Goal: Information Seeking & Learning: Check status

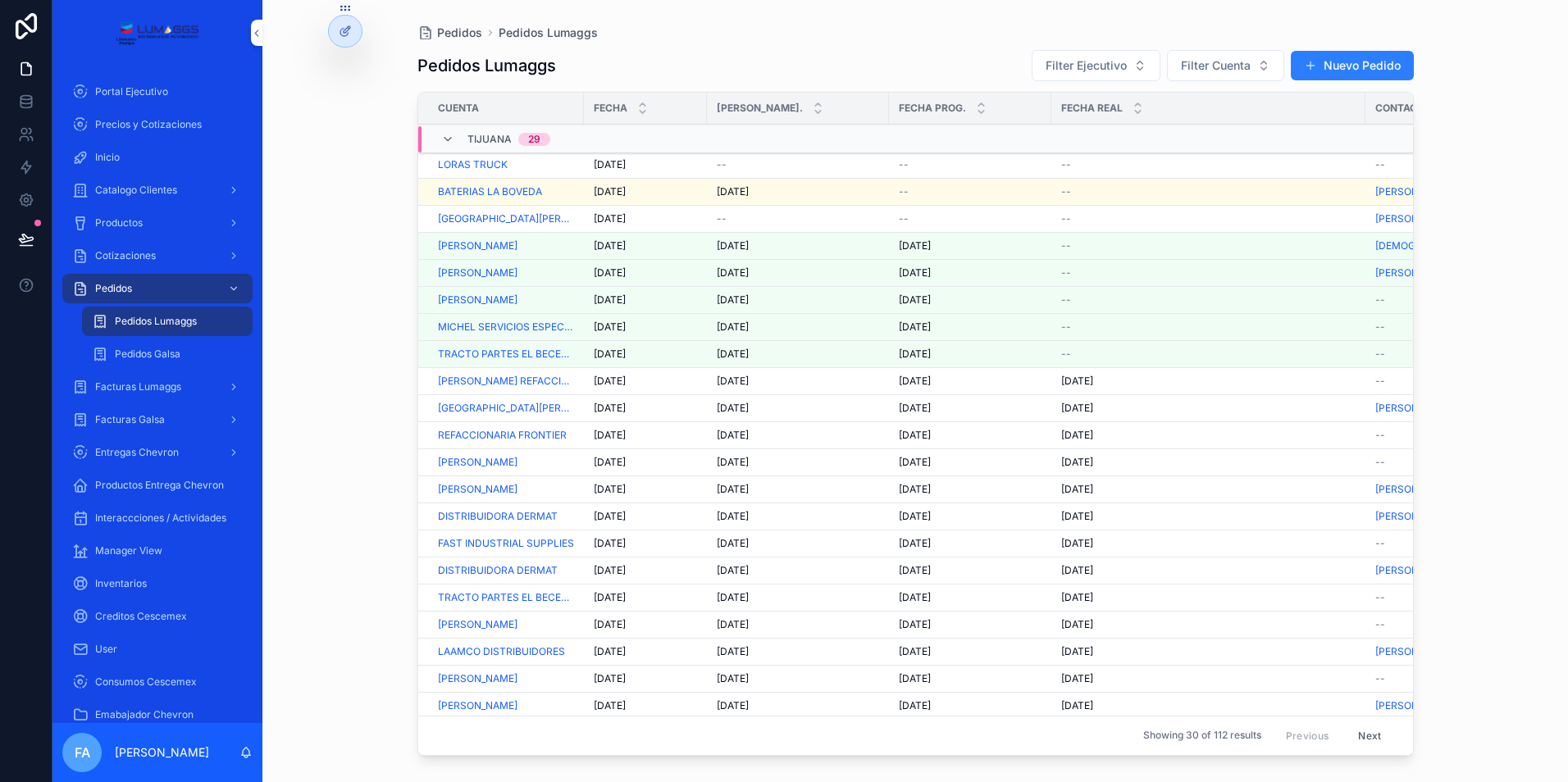
click at [609, 216] on span "[DATE]" at bounding box center [609, 219] width 32 height 13
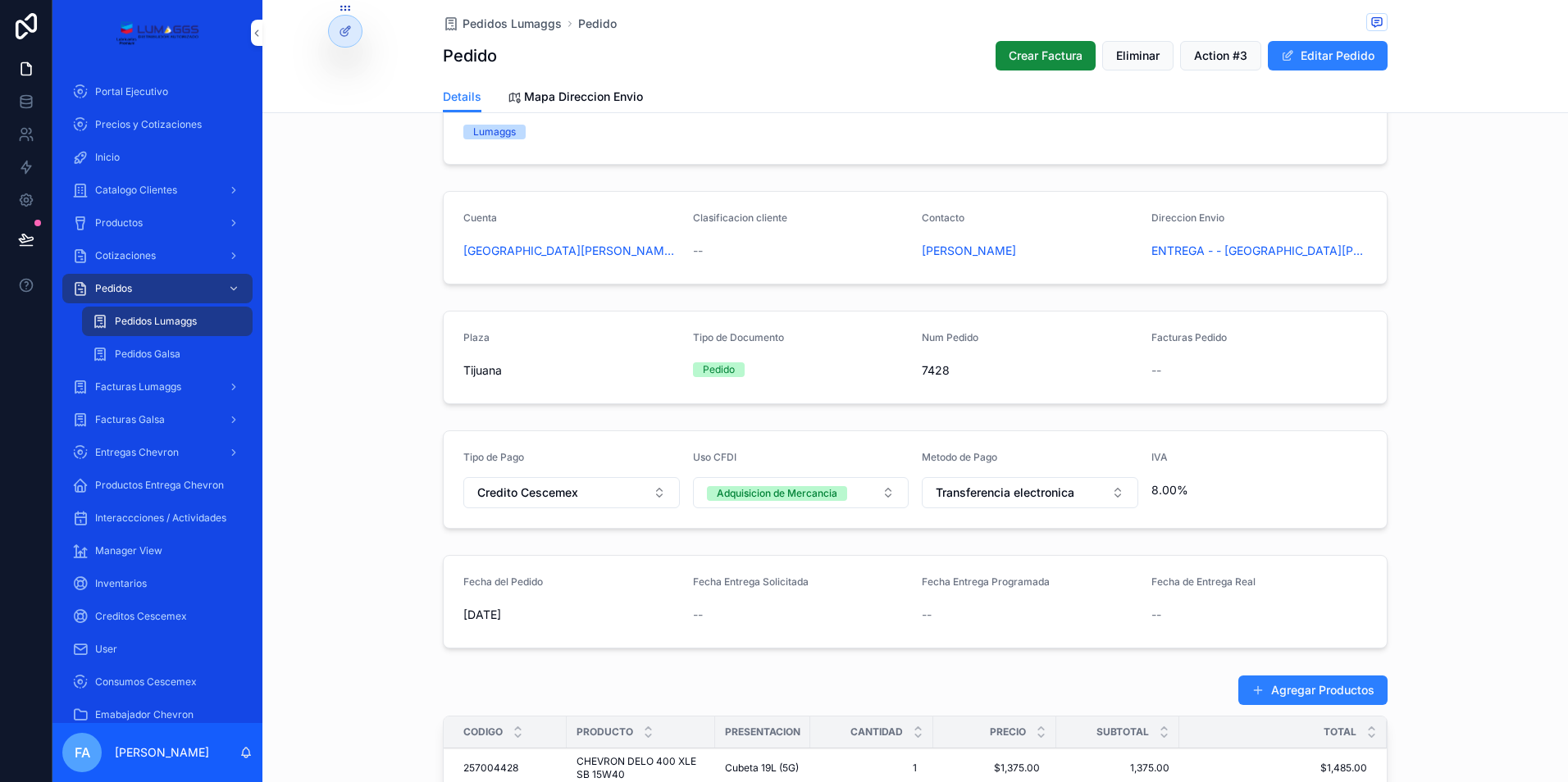
scroll to position [82, 0]
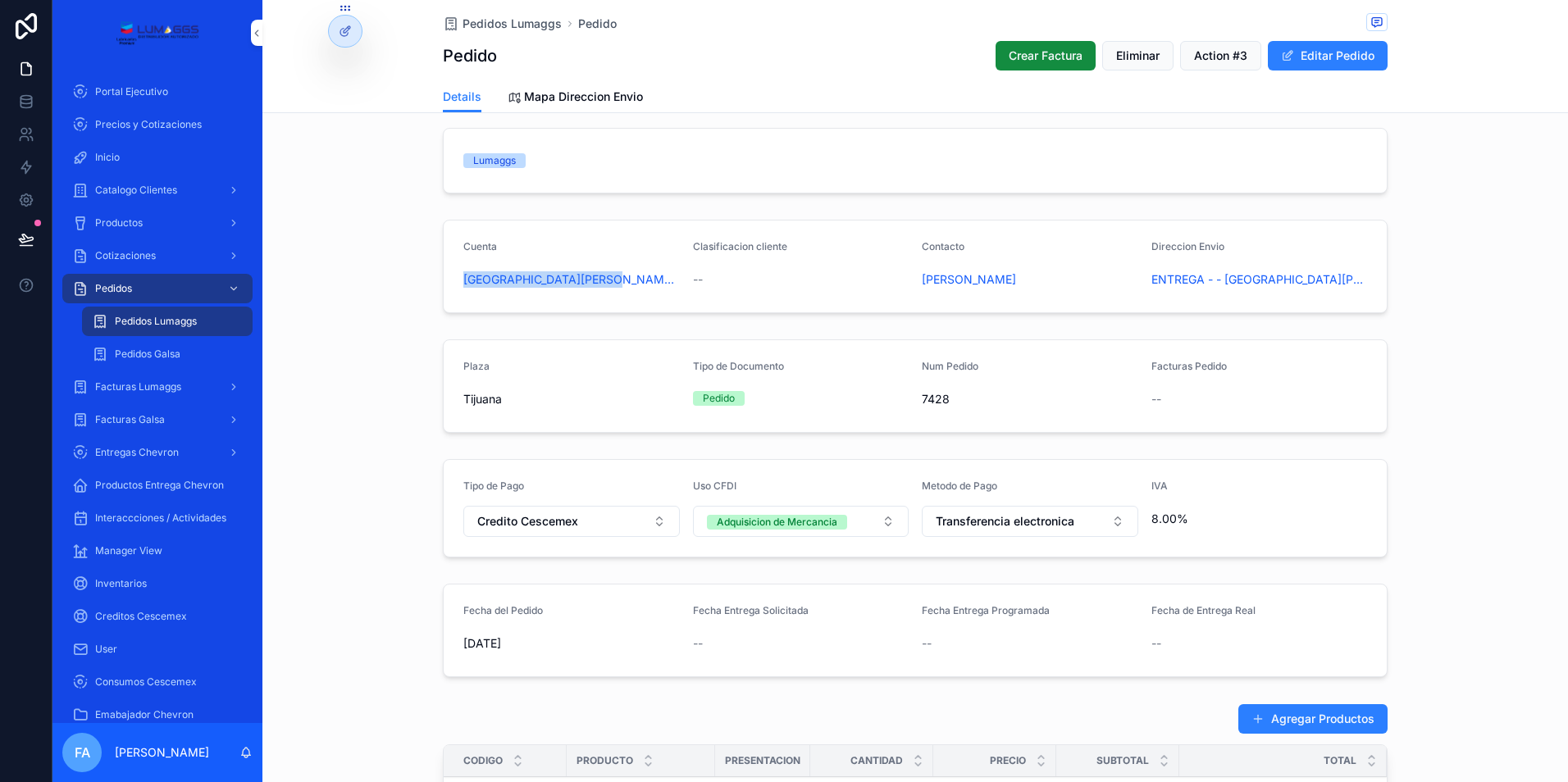
drag, startPoint x: 443, startPoint y: 273, endPoint x: 638, endPoint y: 268, distance: 195.1
click at [638, 268] on form "Cuenta [GEOGRAPHIC_DATA][PERSON_NAME] Clasificacion cliente -- Contacto [PERSON…" at bounding box center [915, 267] width 943 height 92
copy span "[GEOGRAPHIC_DATA][PERSON_NAME][GEOGRAPHIC_DATA]"
click at [507, 29] on span "Pedidos Lumaggs" at bounding box center [513, 23] width 100 height 17
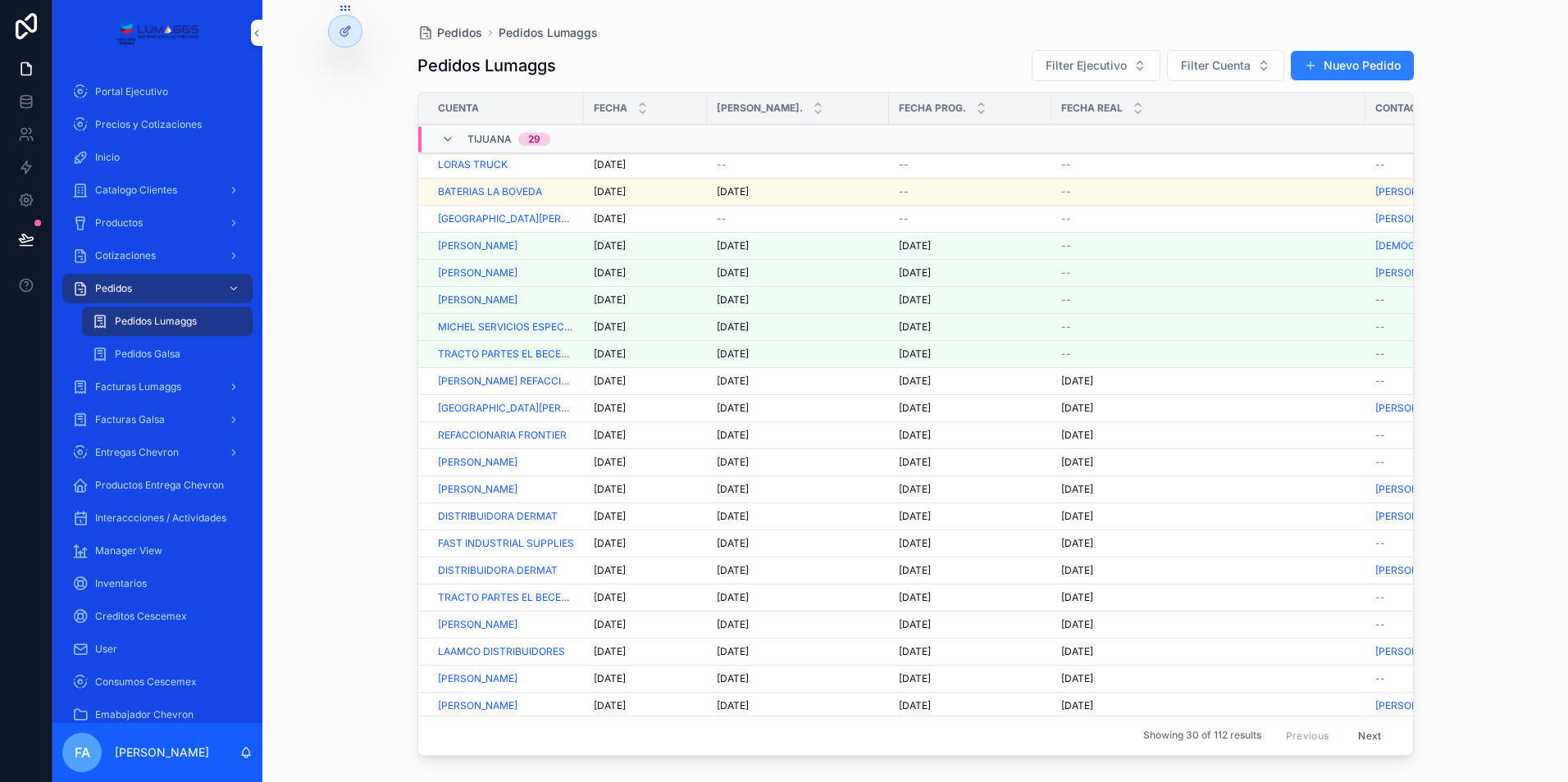
click at [620, 160] on span "[DATE]" at bounding box center [609, 164] width 32 height 13
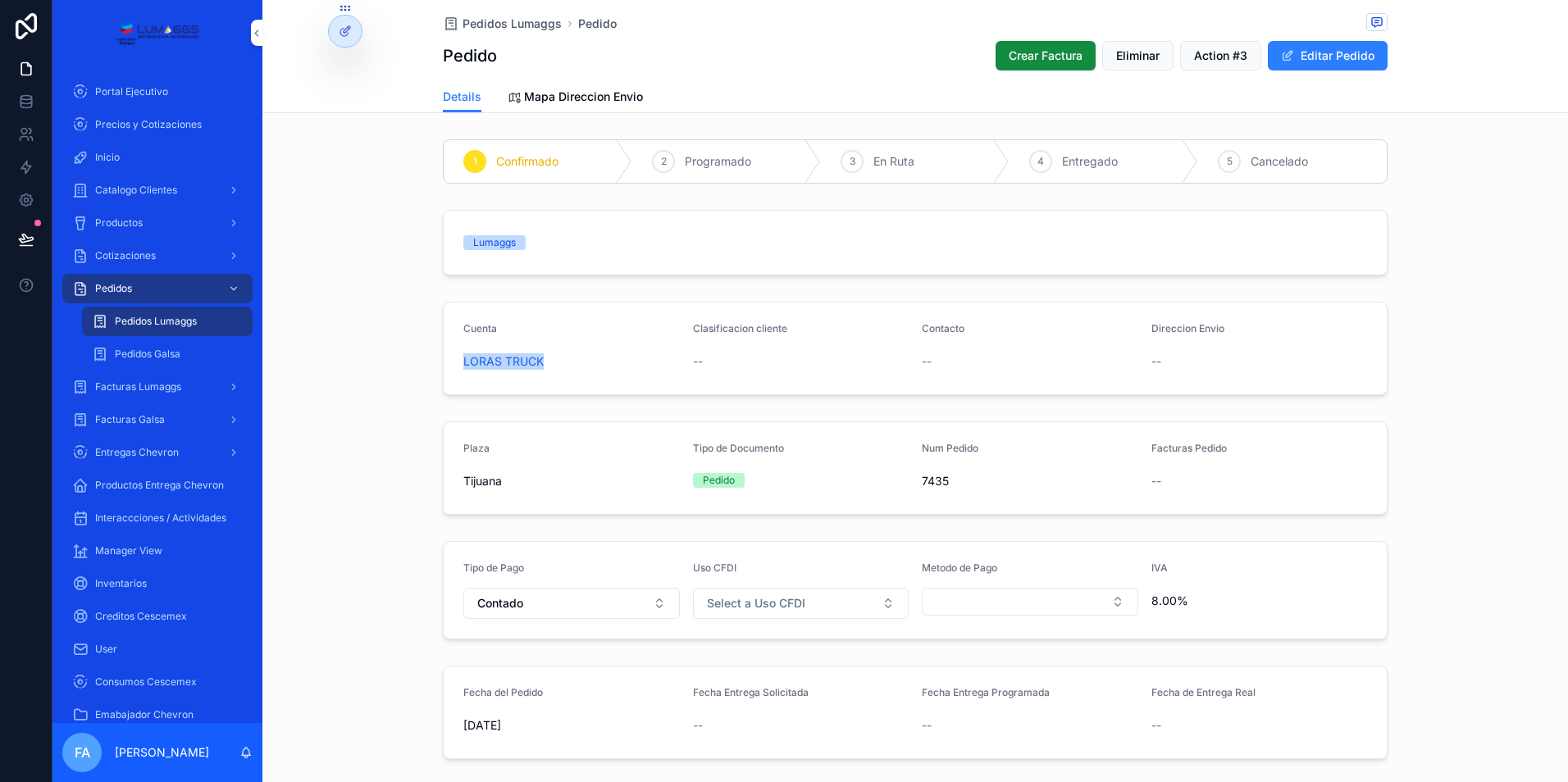
drag, startPoint x: 444, startPoint y: 360, endPoint x: 561, endPoint y: 362, distance: 117.0
click at [561, 362] on form "Cuenta LORAS TRUCK Clasificacion cliente -- Contacto -- Direccion Envio --" at bounding box center [915, 349] width 943 height 92
copy span "LORAS TRUCK"
click at [130, 191] on span "Catalogo Clientes" at bounding box center [136, 189] width 82 height 13
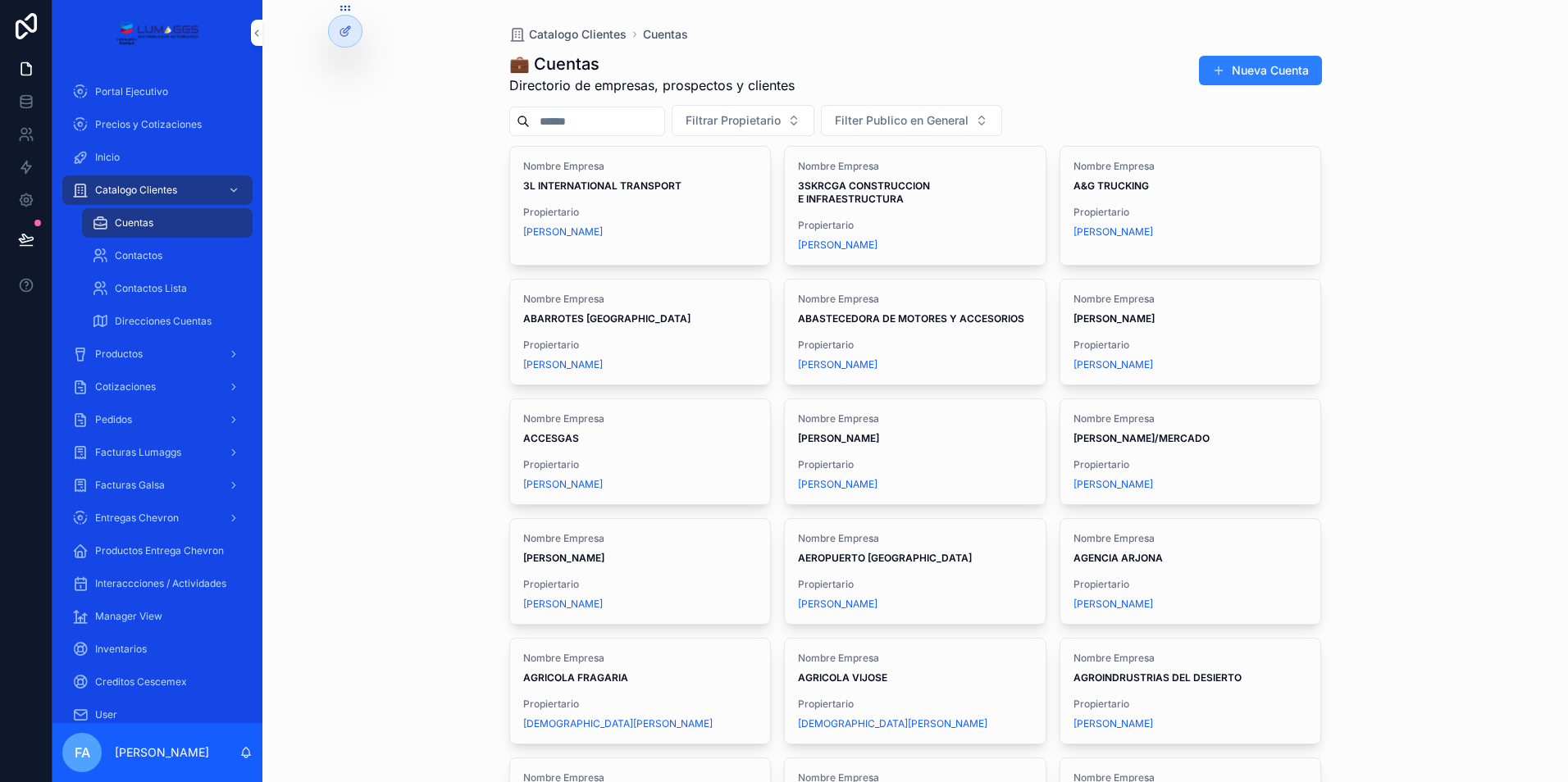
click at [564, 113] on input "scrollable content" at bounding box center [597, 122] width 135 height 23
paste input "**********"
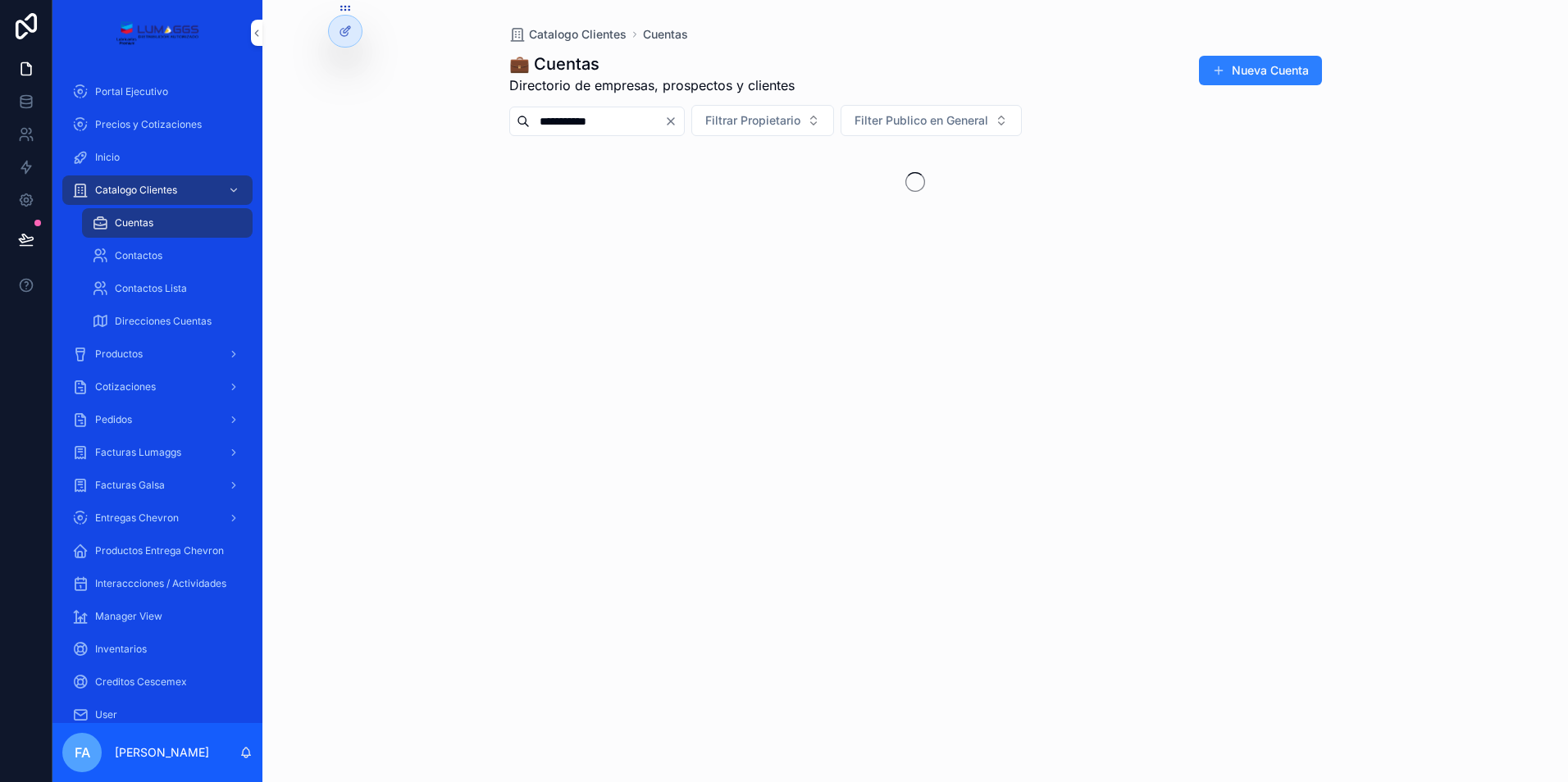
type input "**********"
click at [545, 184] on strong "LORAS TRUCK" at bounding box center [558, 185] width 70 height 13
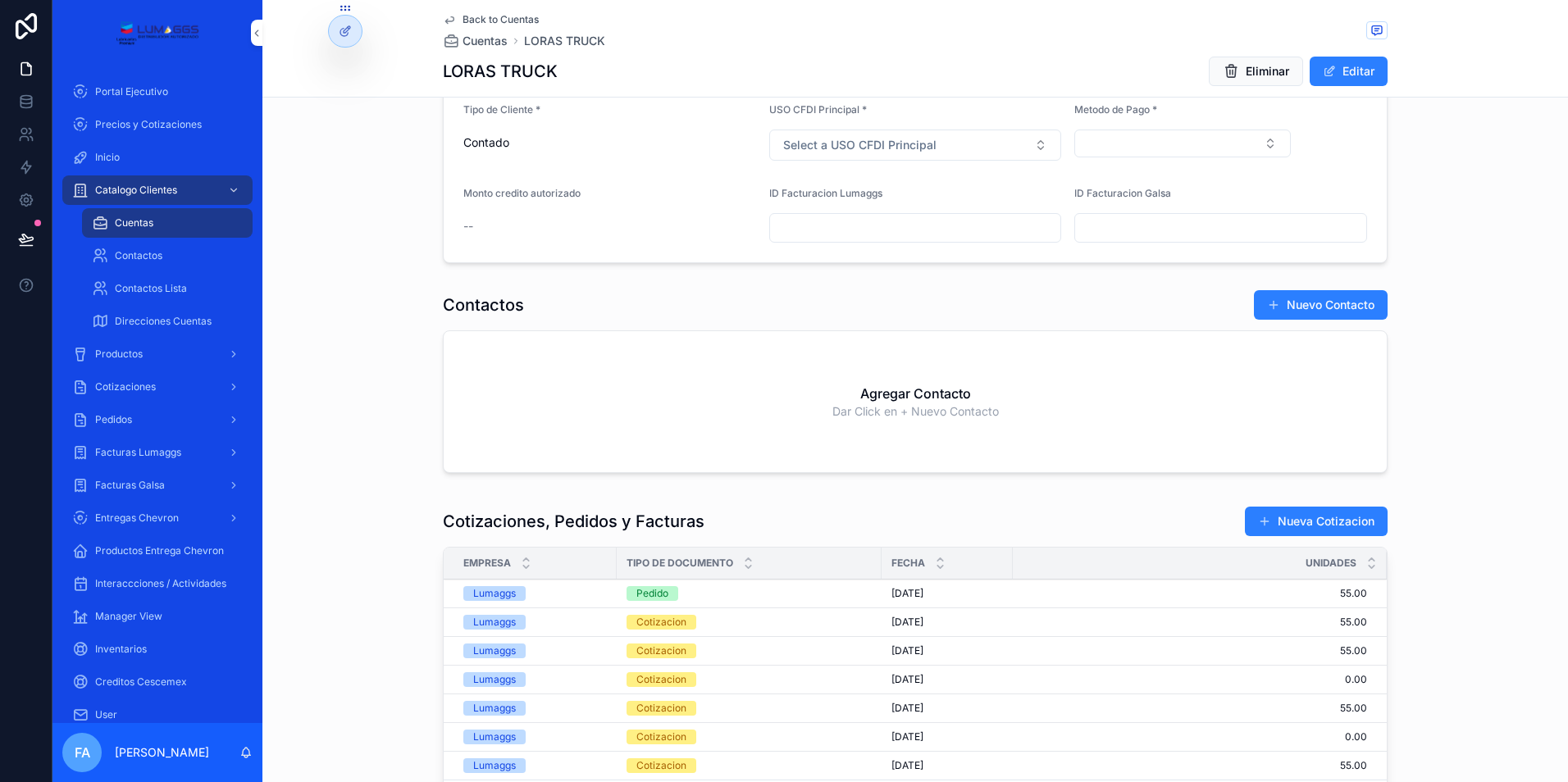
scroll to position [738, 0]
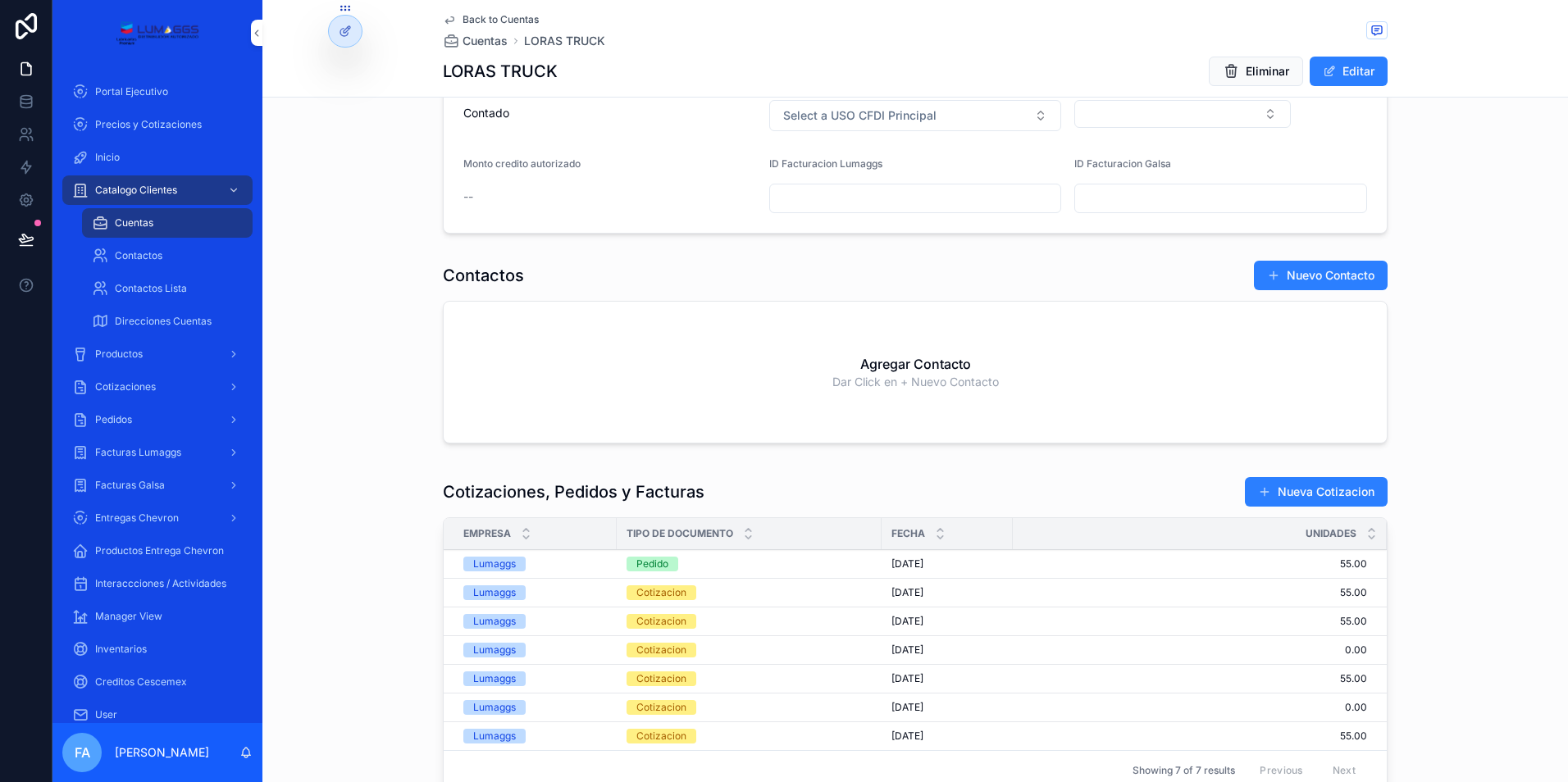
click at [650, 560] on div "Pedido" at bounding box center [652, 563] width 32 height 15
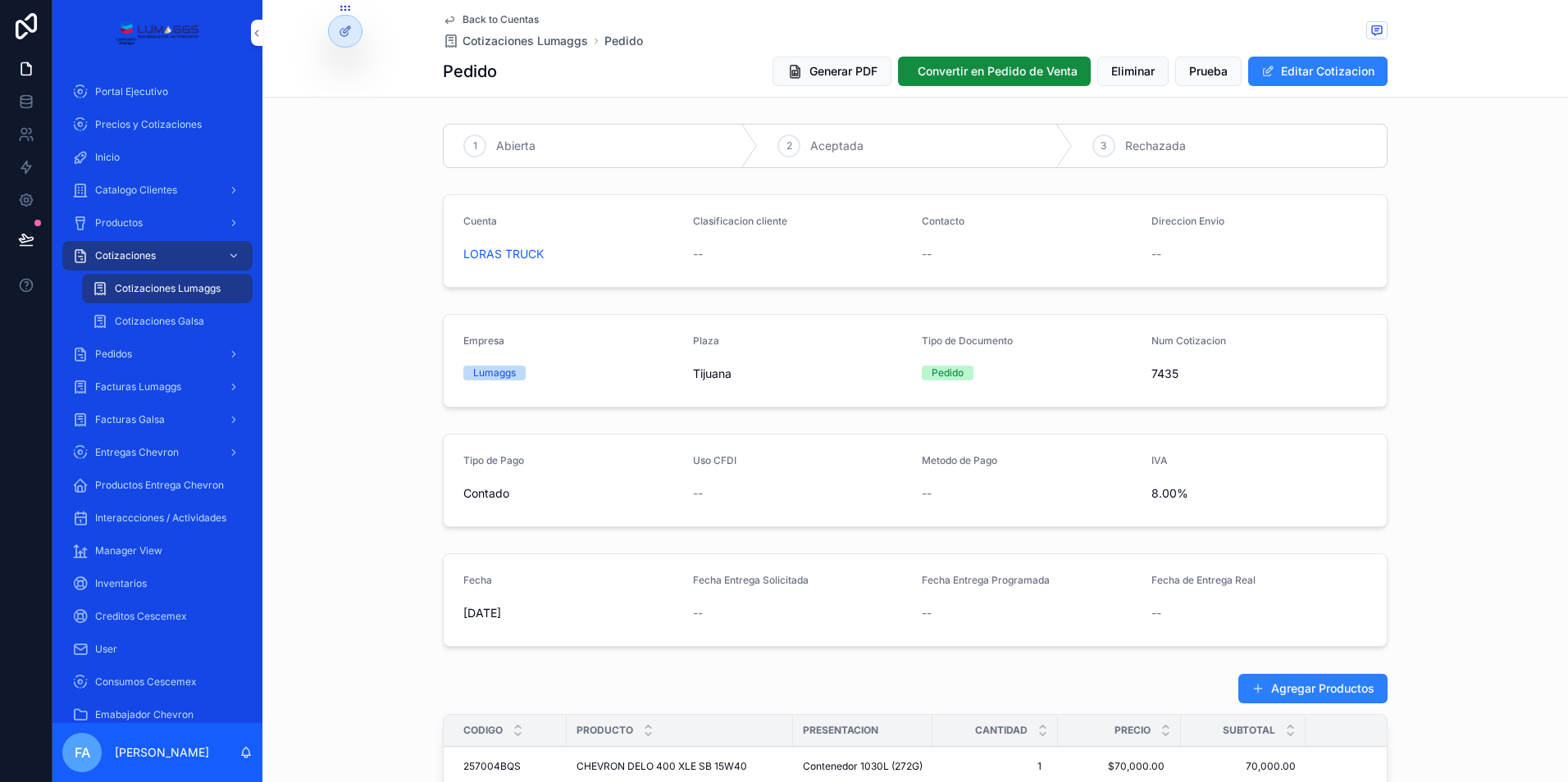
click at [469, 21] on span "Back to Cuentas" at bounding box center [501, 19] width 76 height 13
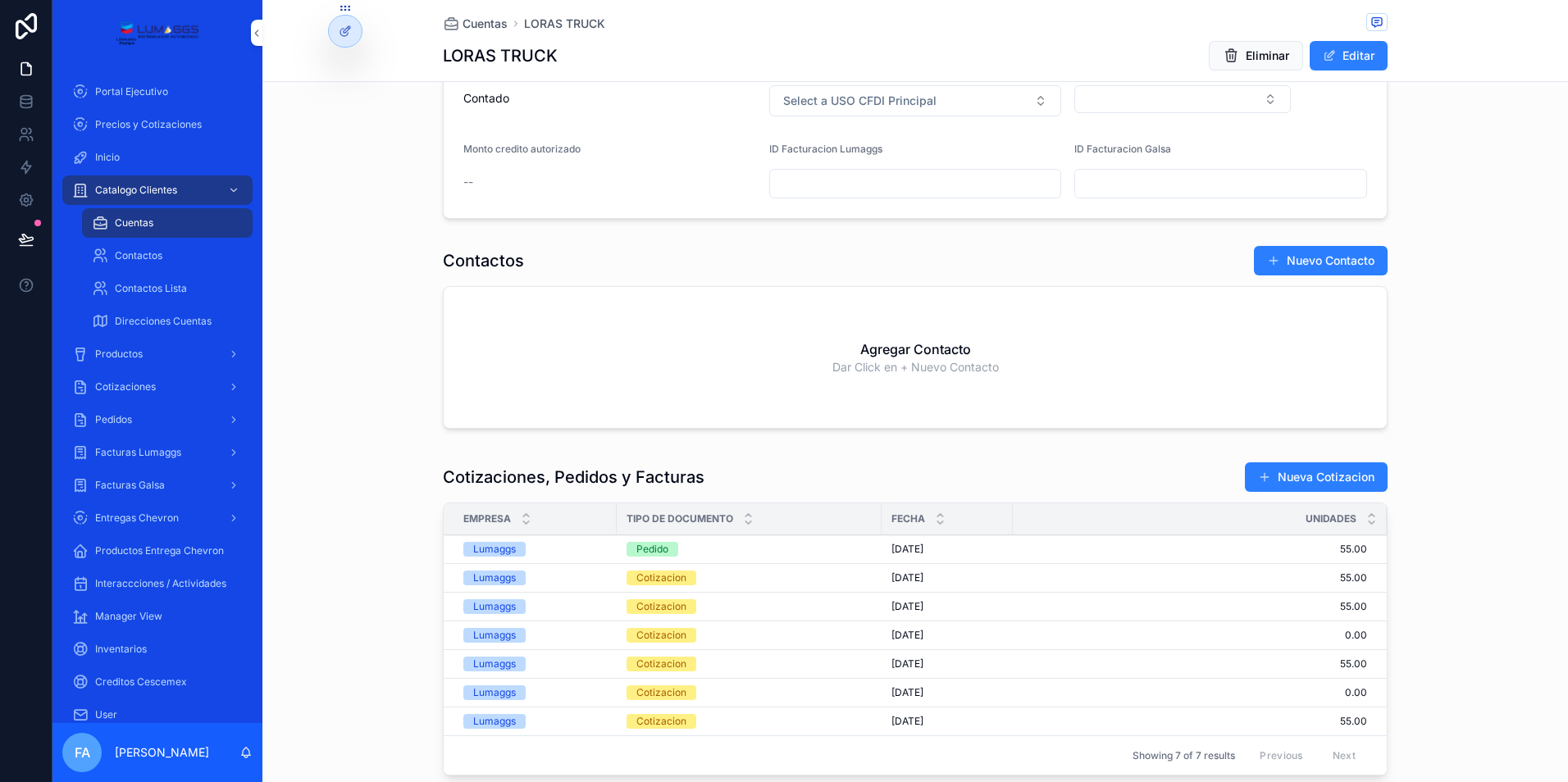
scroll to position [738, 0]
click at [668, 607] on div "Cotizacion" at bounding box center [661, 605] width 50 height 15
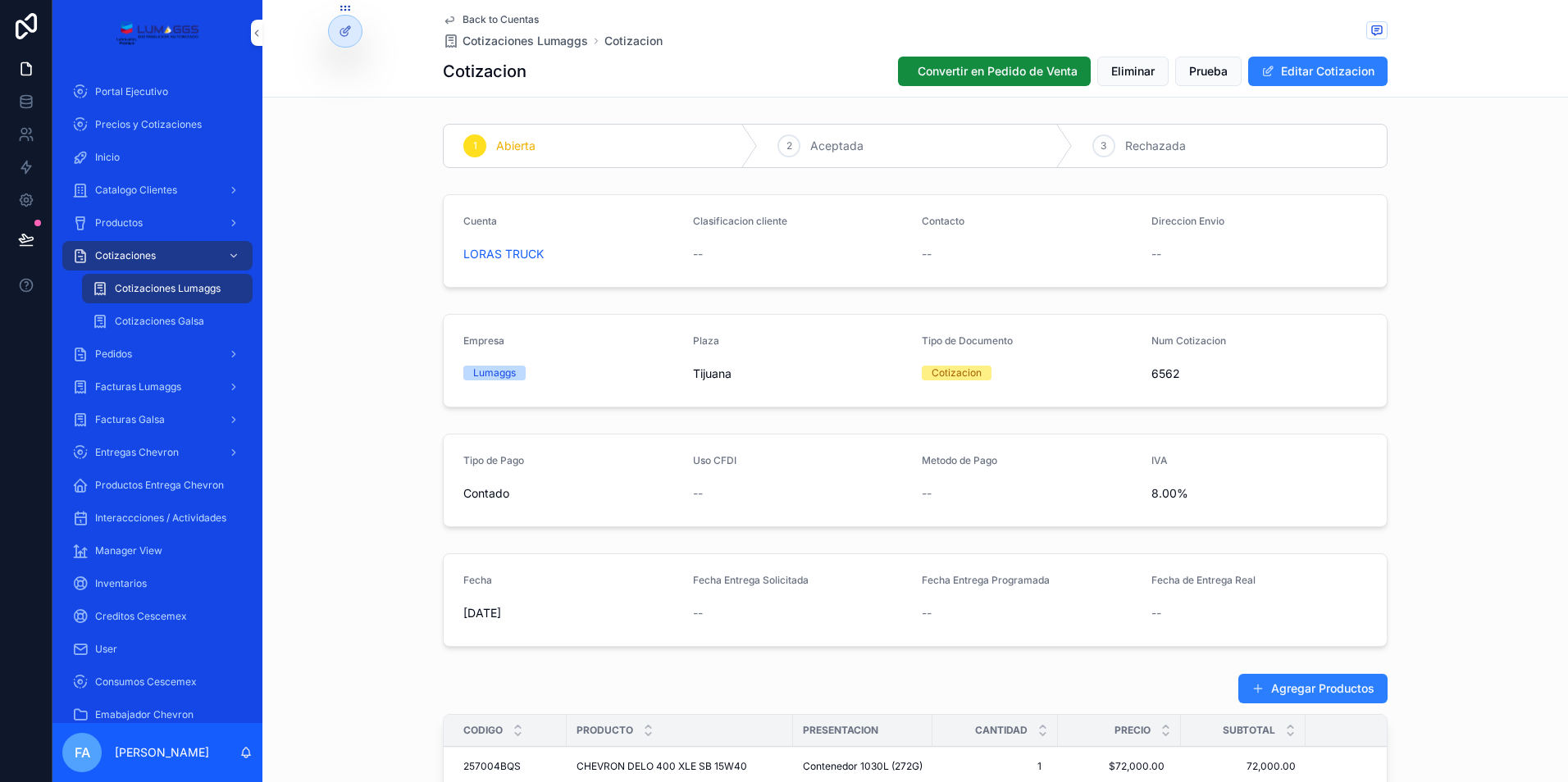
click at [474, 20] on span "Back to Cuentas" at bounding box center [501, 19] width 76 height 13
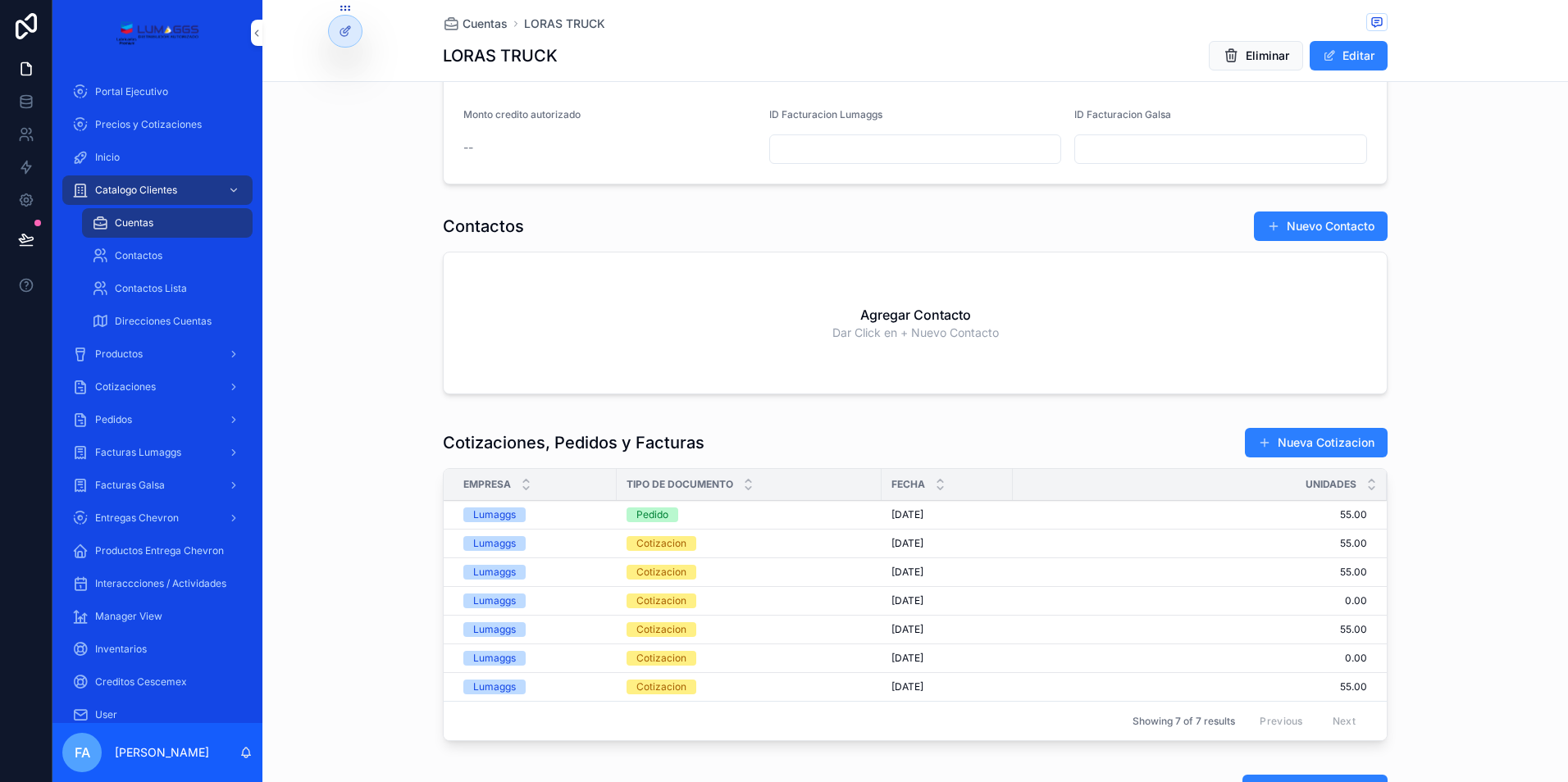
scroll to position [820, 0]
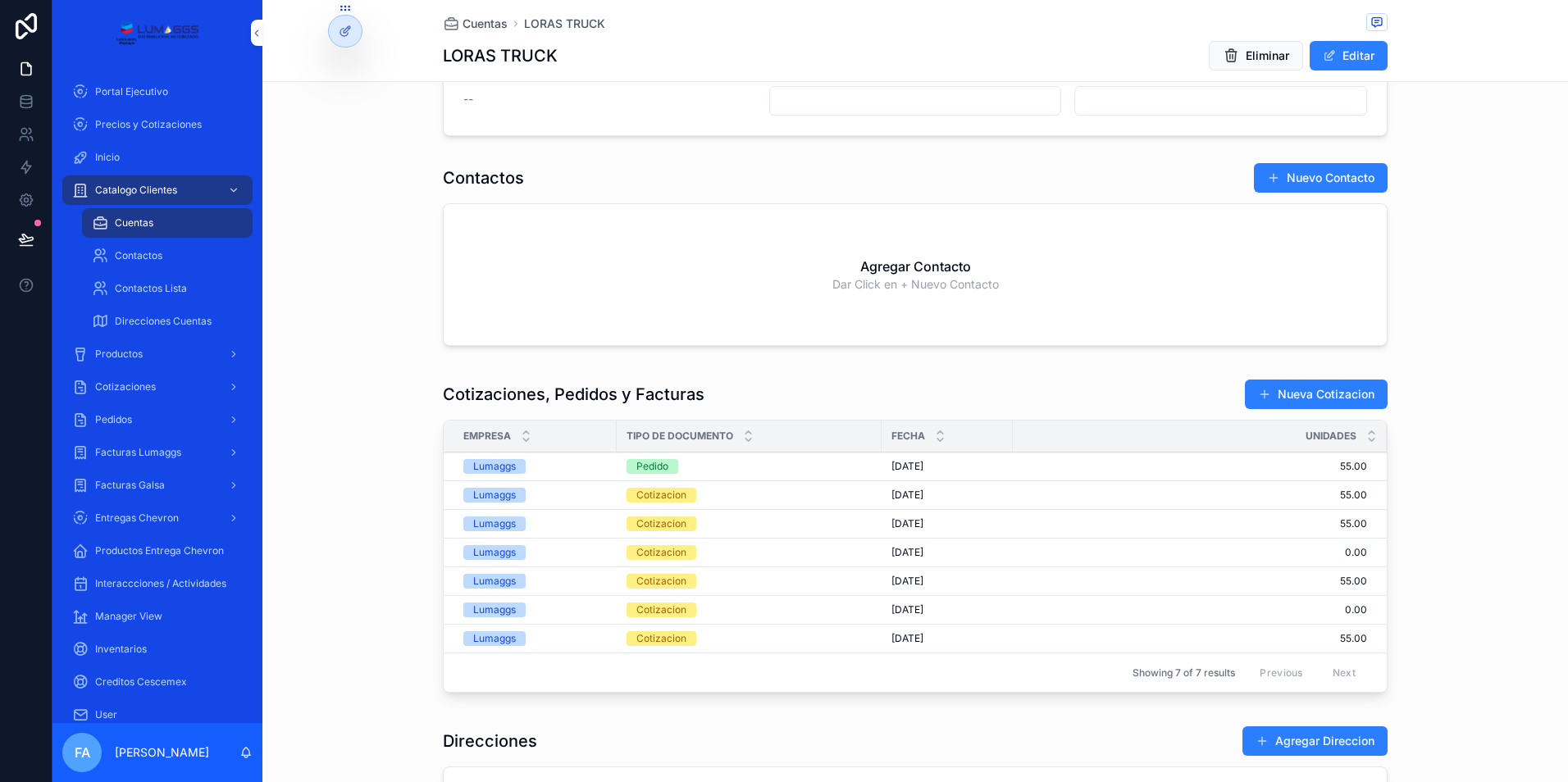
click at [135, 192] on span "Catalogo Clientes" at bounding box center [136, 189] width 82 height 13
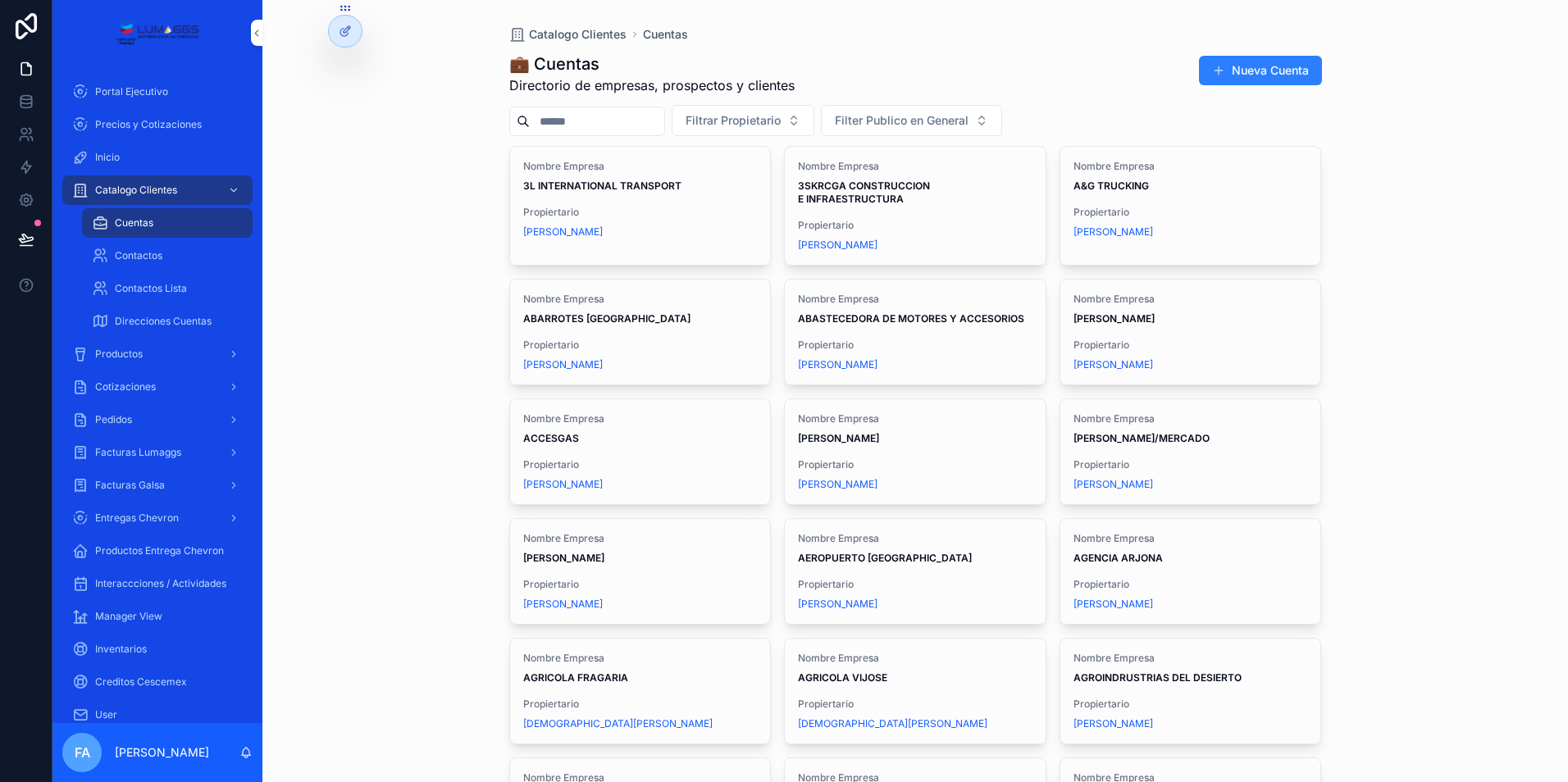
click at [576, 119] on input "scrollable content" at bounding box center [597, 122] width 135 height 23
type input "********"
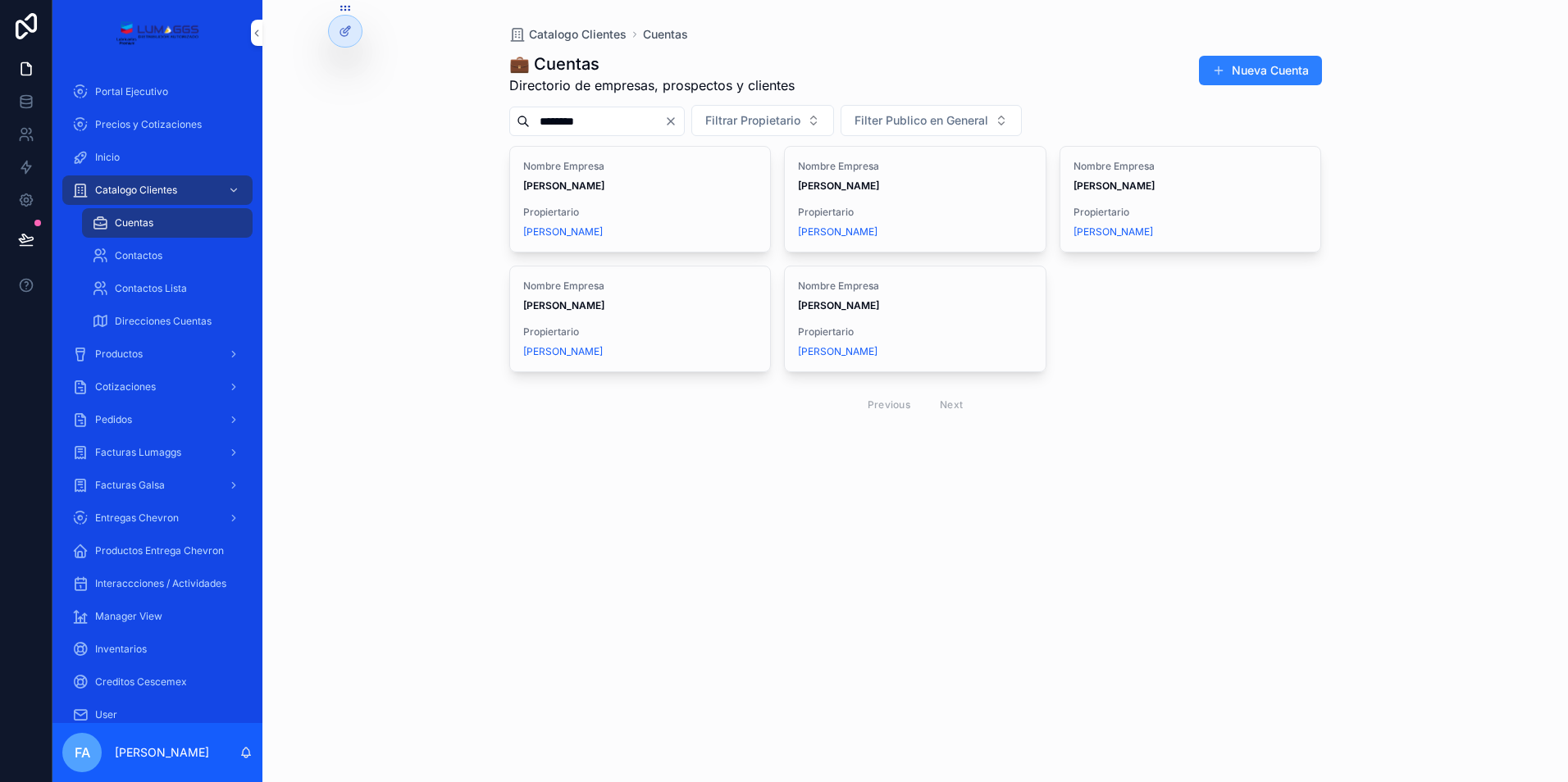
click at [857, 171] on span "Nombre Empresa" at bounding box center [915, 166] width 234 height 13
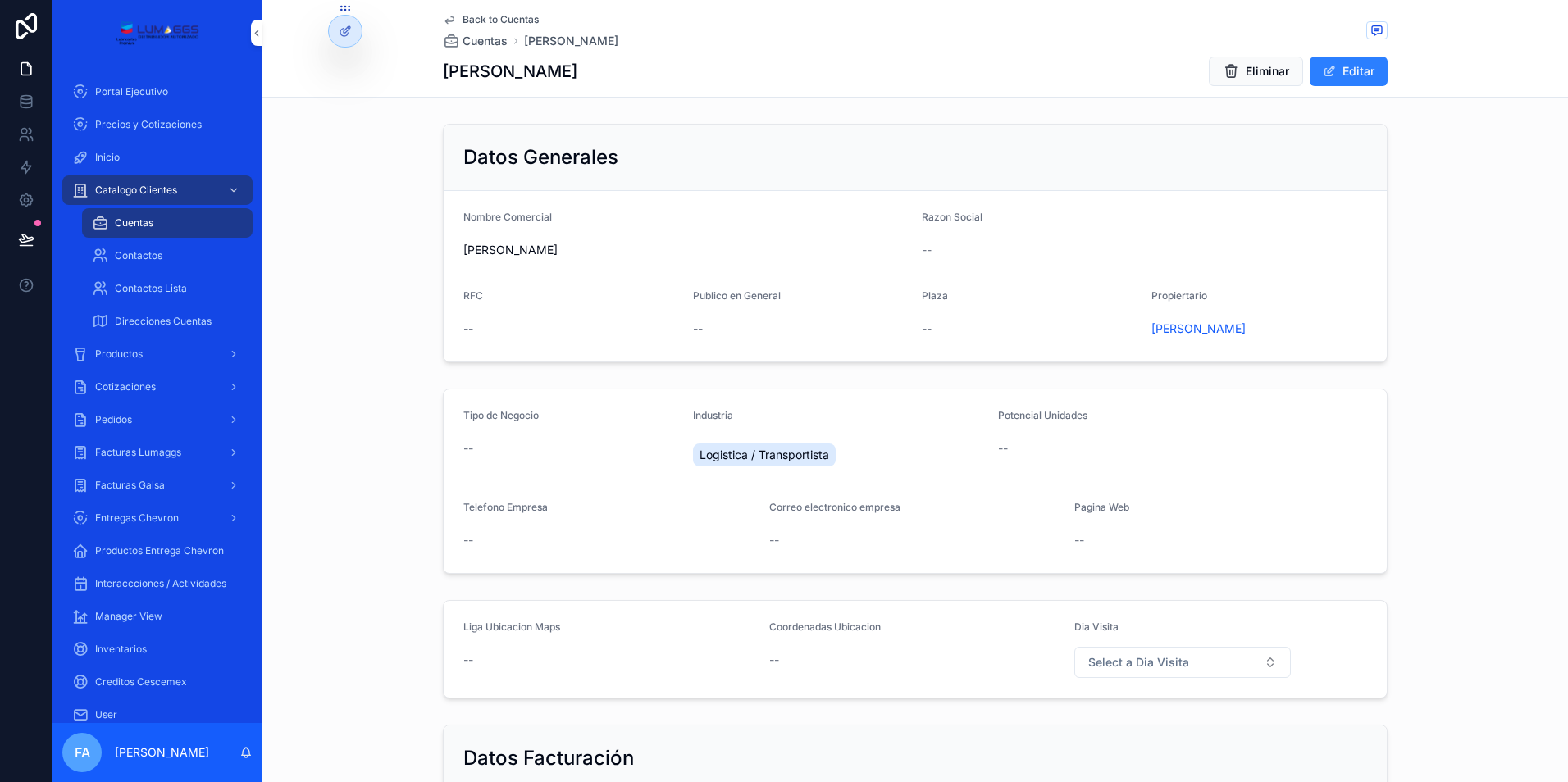
click at [134, 410] on div "Pedidos" at bounding box center [157, 420] width 171 height 26
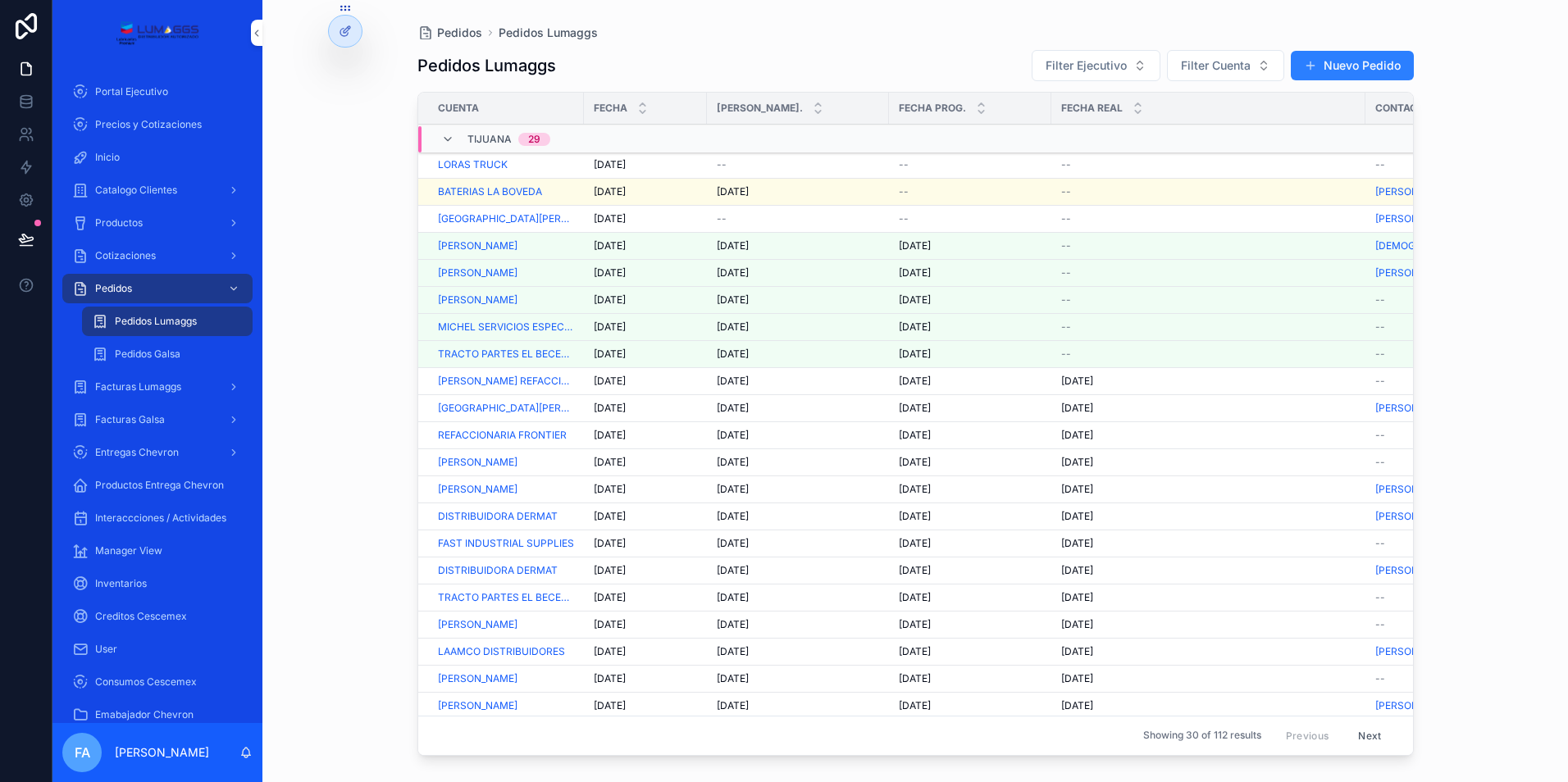
click at [477, 164] on span "LORAS TRUCK" at bounding box center [472, 164] width 69 height 13
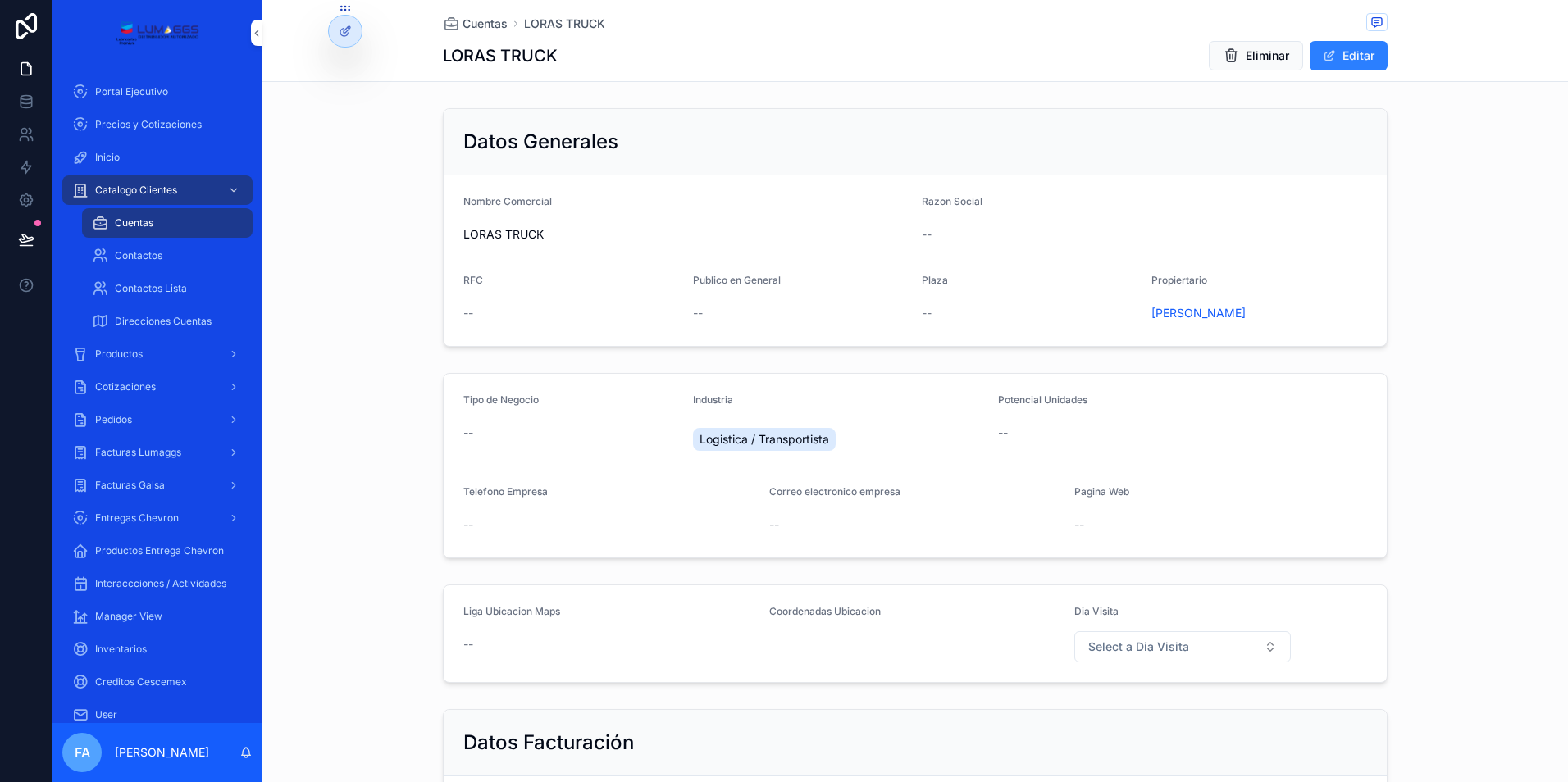
drag, startPoint x: 442, startPoint y: 228, endPoint x: 550, endPoint y: 226, distance: 108.0
click at [550, 226] on form "Nombre Comercial LORAS TRUCK Razon Social -- RFC -- Publico en General -- Plaza…" at bounding box center [915, 261] width 943 height 171
copy span "LORAS TRUCK"
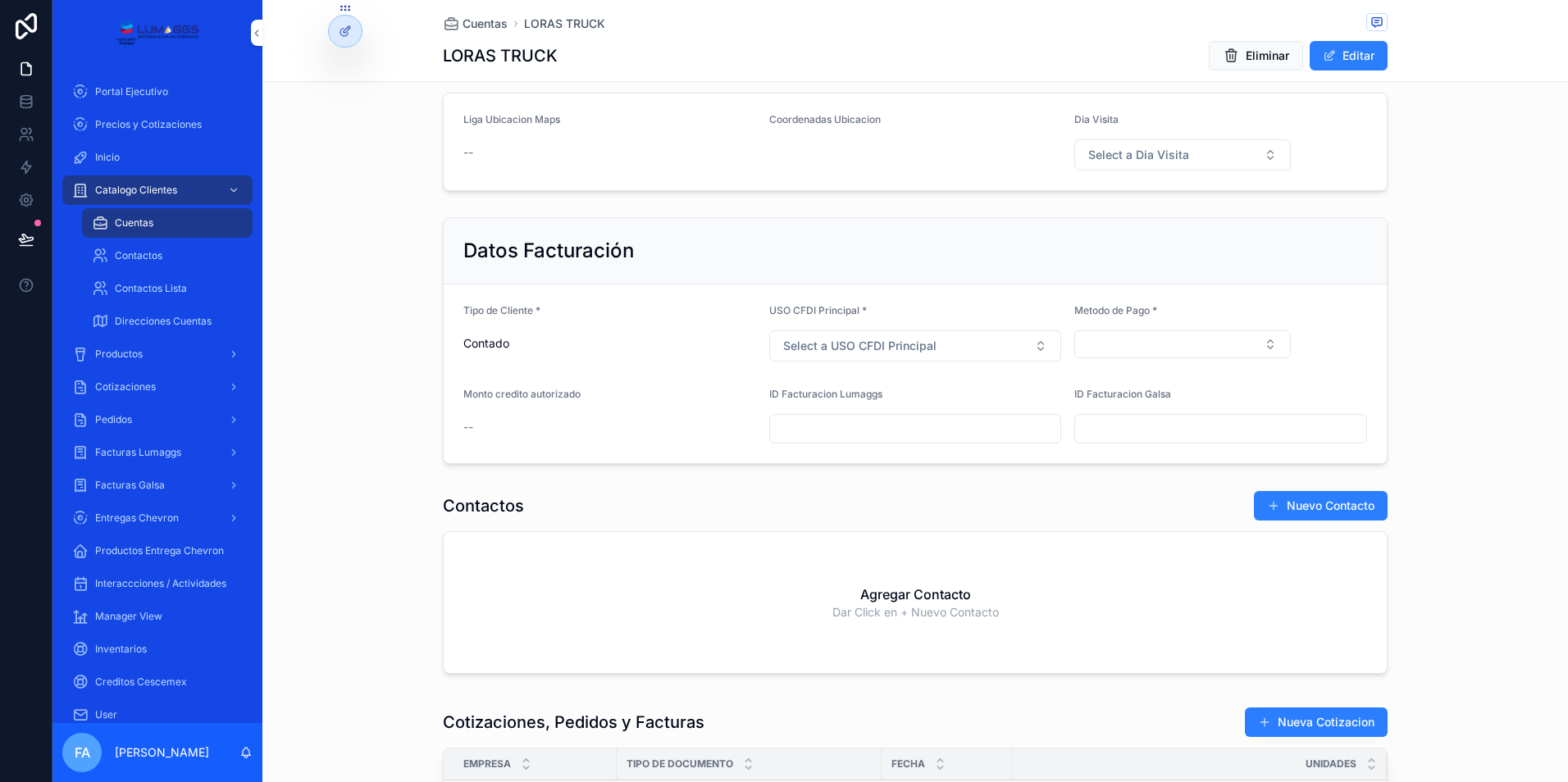
scroll to position [574, 0]
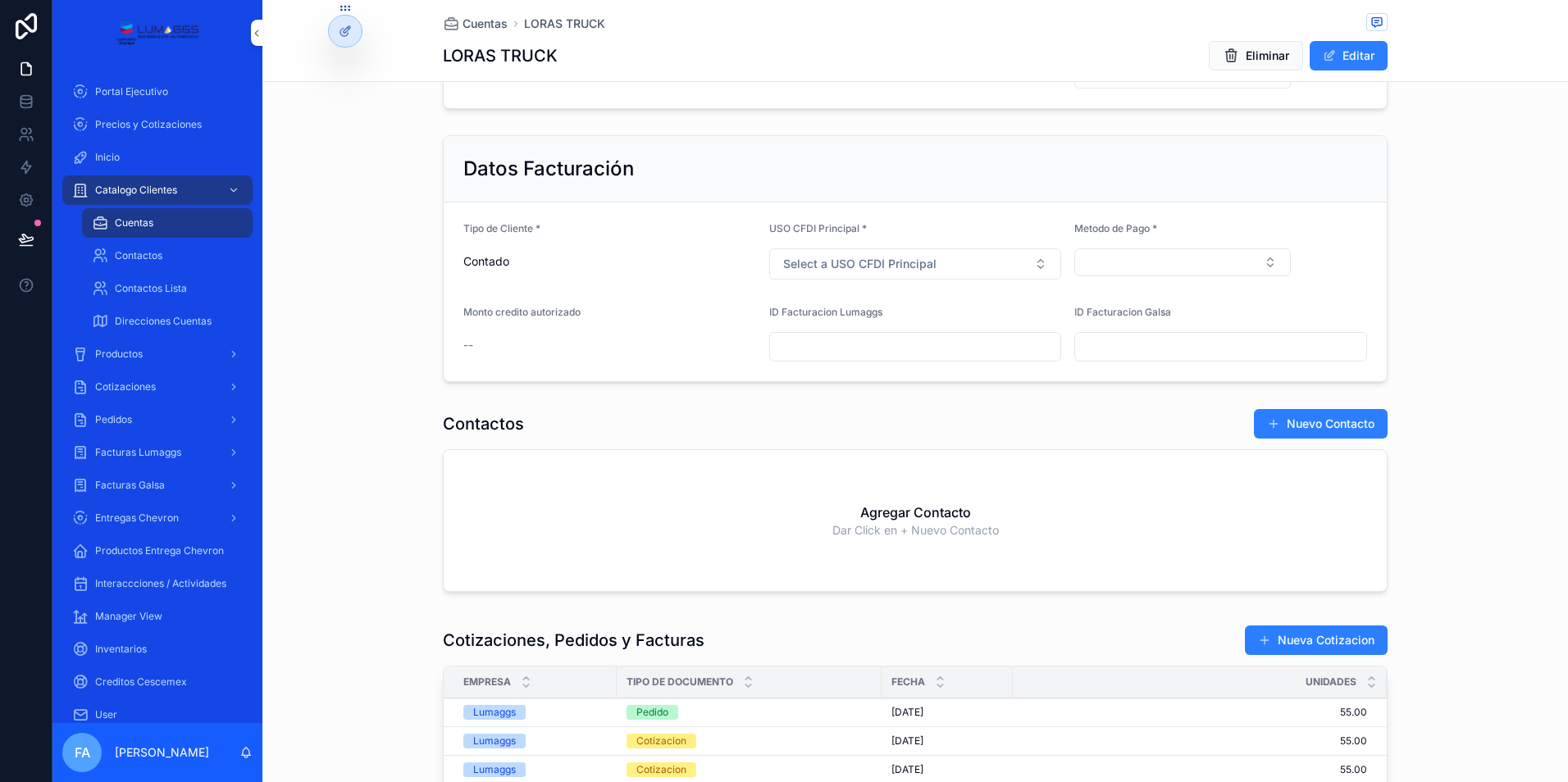
click at [141, 417] on div "Pedidos" at bounding box center [157, 420] width 171 height 26
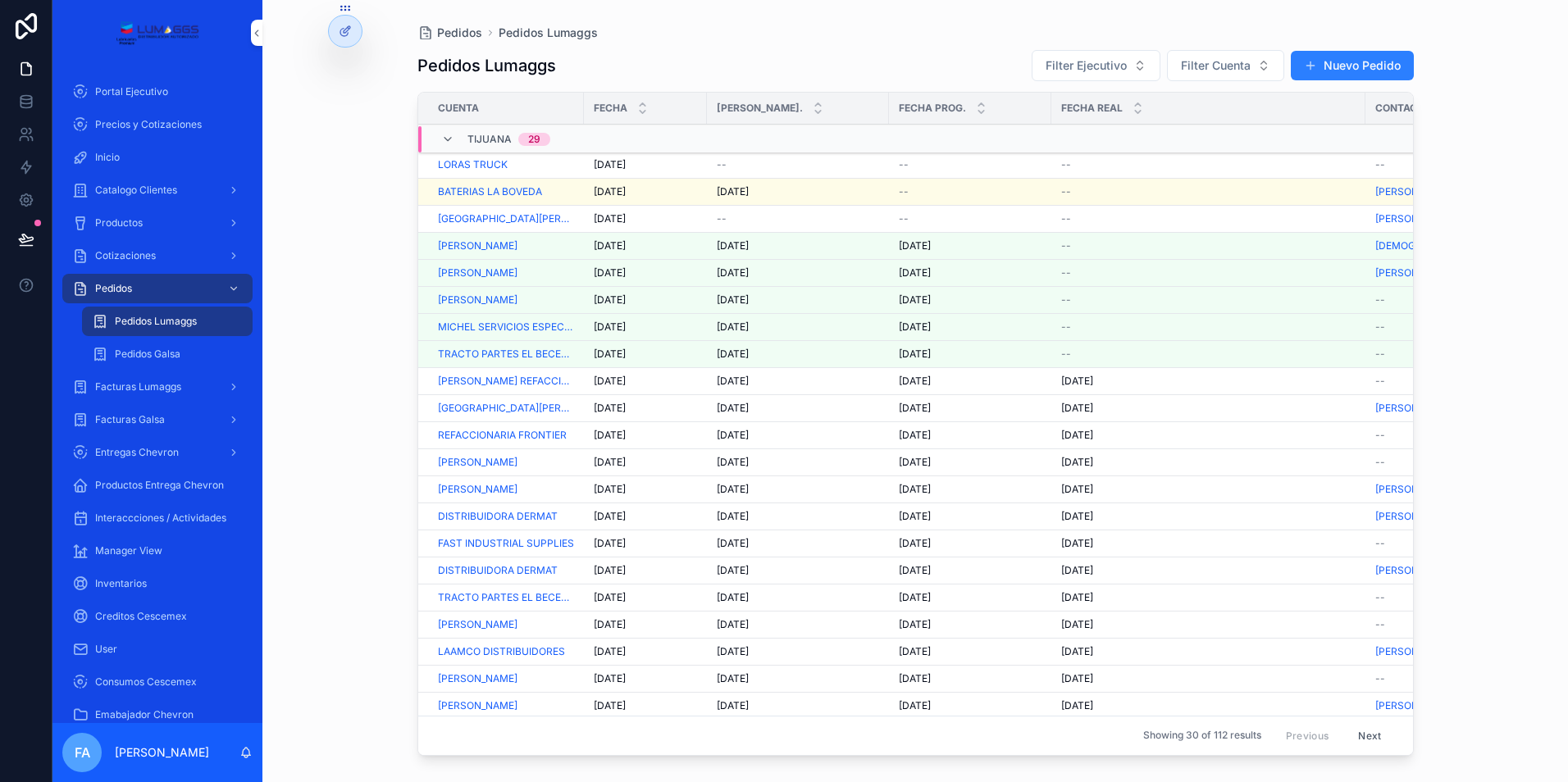
click at [611, 161] on span "[DATE]" at bounding box center [609, 164] width 32 height 13
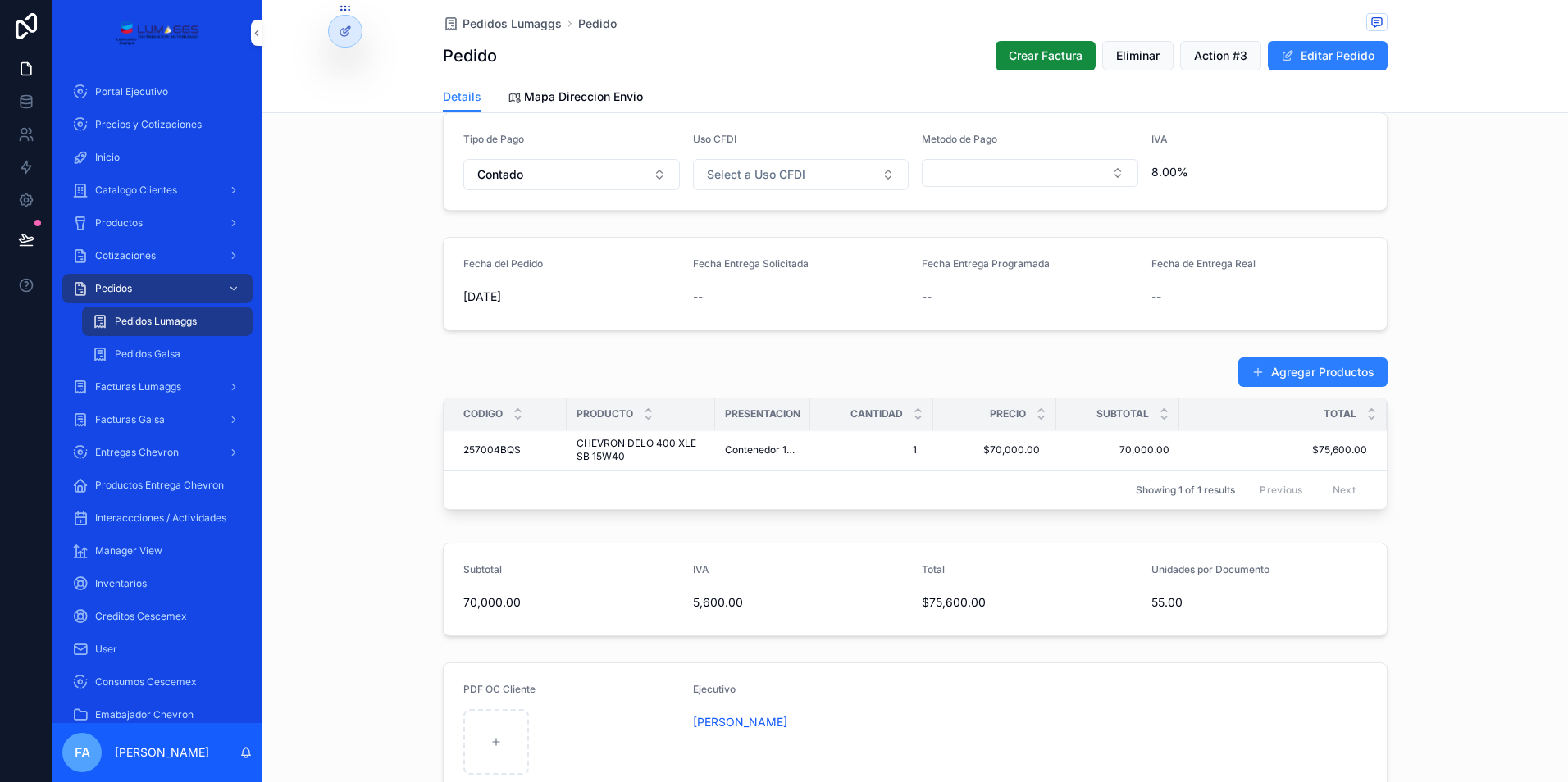
scroll to position [492, 0]
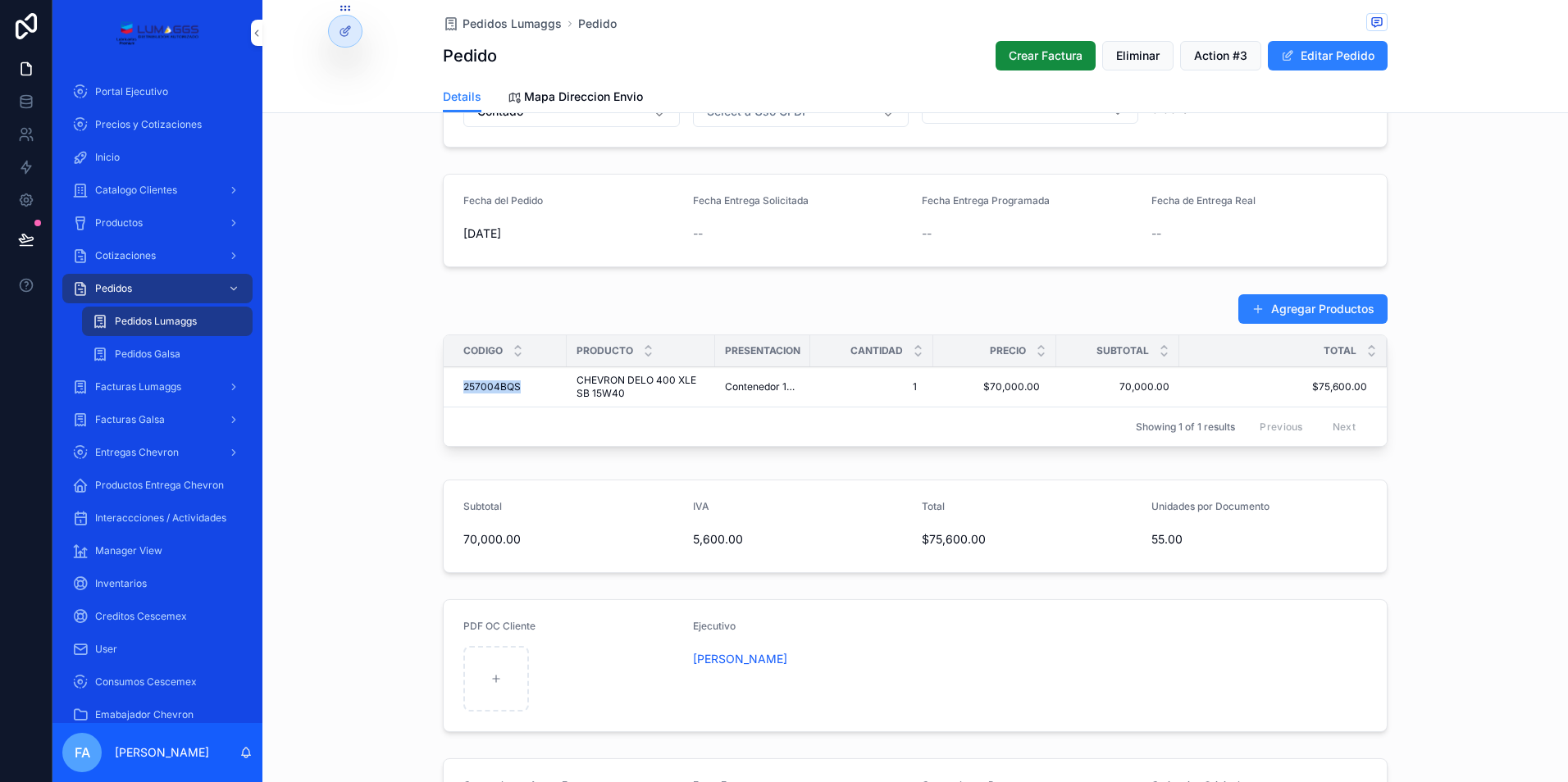
drag, startPoint x: 453, startPoint y: 386, endPoint x: 524, endPoint y: 390, distance: 71.1
click at [524, 390] on td "257004BQS 257004BQS" at bounding box center [505, 387] width 123 height 40
copy span "257004BQS"
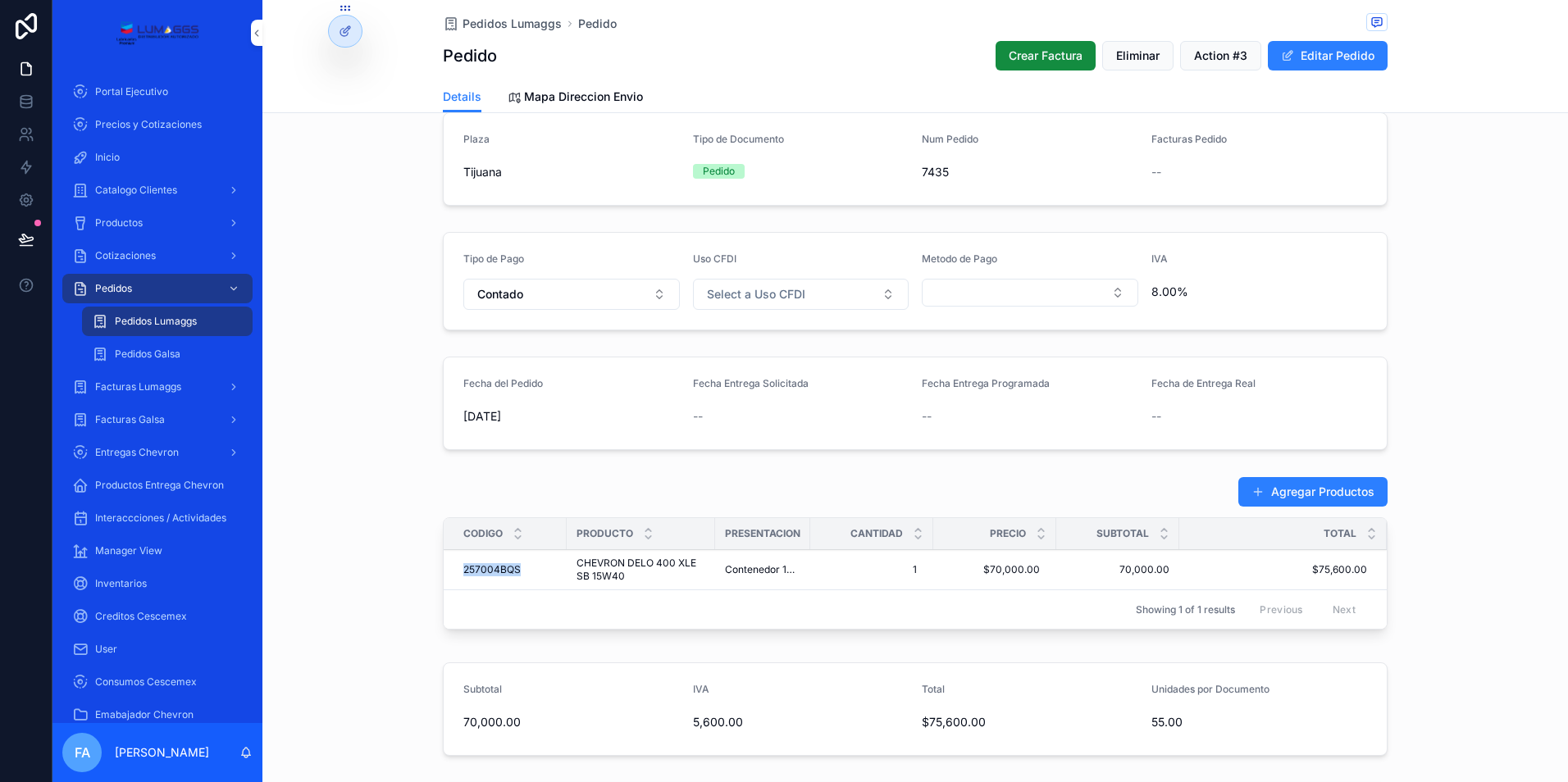
scroll to position [328, 0]
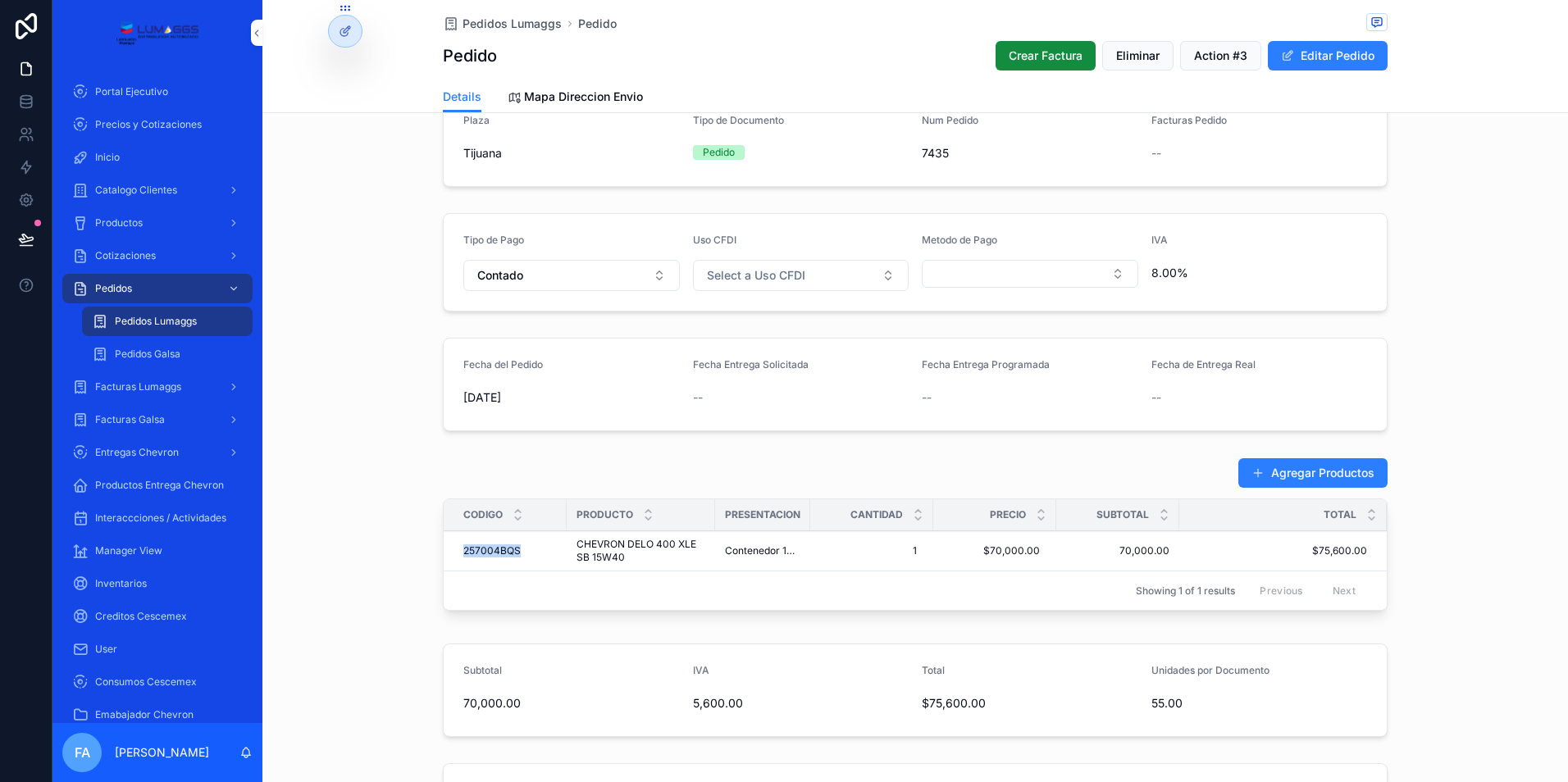
copy span "257004BQS"
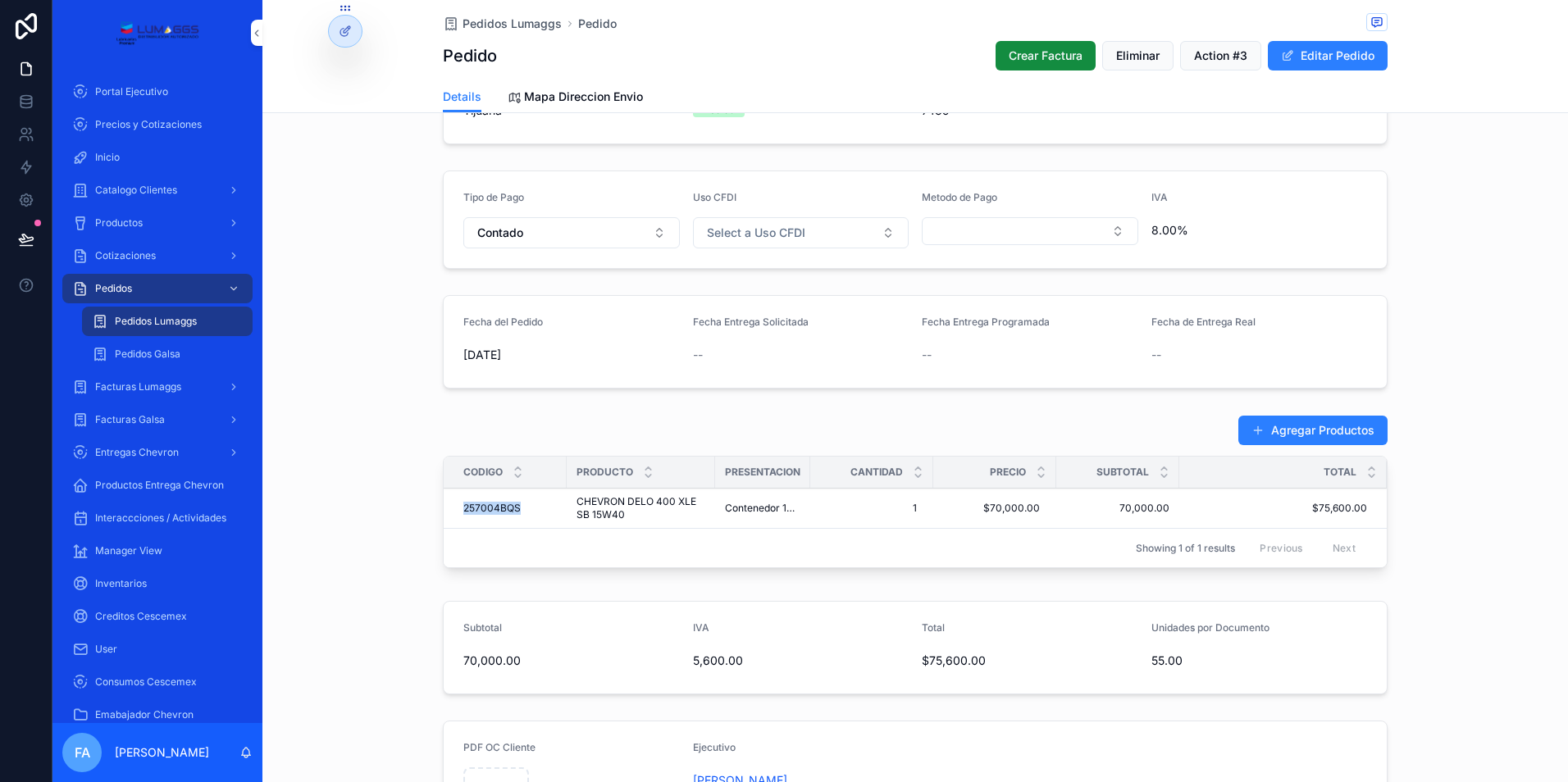
scroll to position [410, 0]
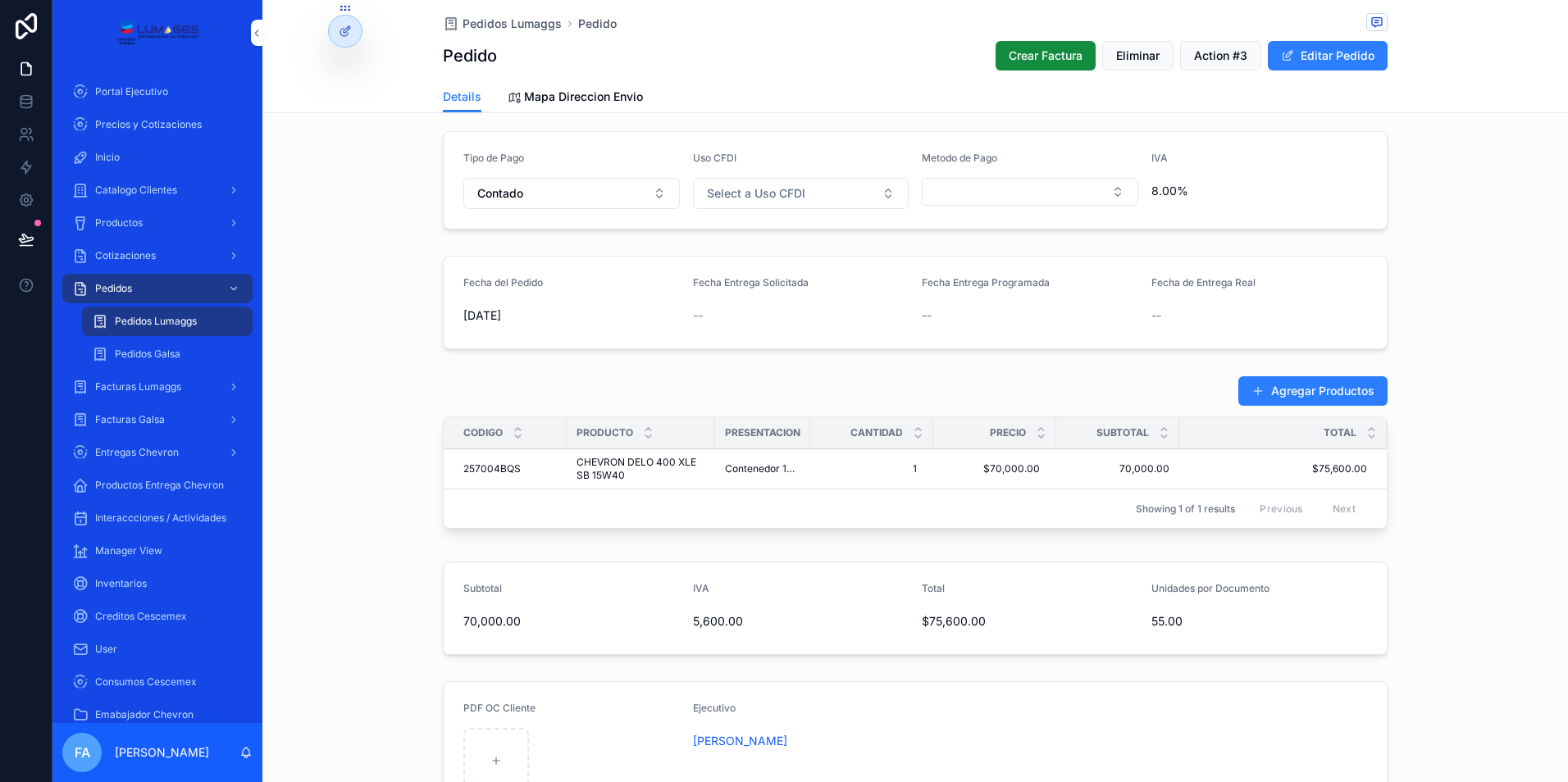
click at [403, 473] on div "Agregar Productos Codigo Producto Presentacion Cantidad Precio Subtotal Total 2…" at bounding box center [915, 455] width 1305 height 173
drag, startPoint x: 439, startPoint y: 468, endPoint x: 1369, endPoint y: 466, distance: 930.0
click at [1369, 466] on tr "257004BQS 257004BQS CHEVRON DELO 400 XLE SB 15W40 CHEVRON DELO 400 XLE SB 15W40…" at bounding box center [915, 469] width 943 height 40
copy tr "257004BQS 257004BQS CHEVRON DELO 400 XLE SB 15W40 CHEVRON DELO 400 XLE SB 15W40…"
click at [504, 28] on span "Pedidos Lumaggs" at bounding box center [513, 23] width 100 height 17
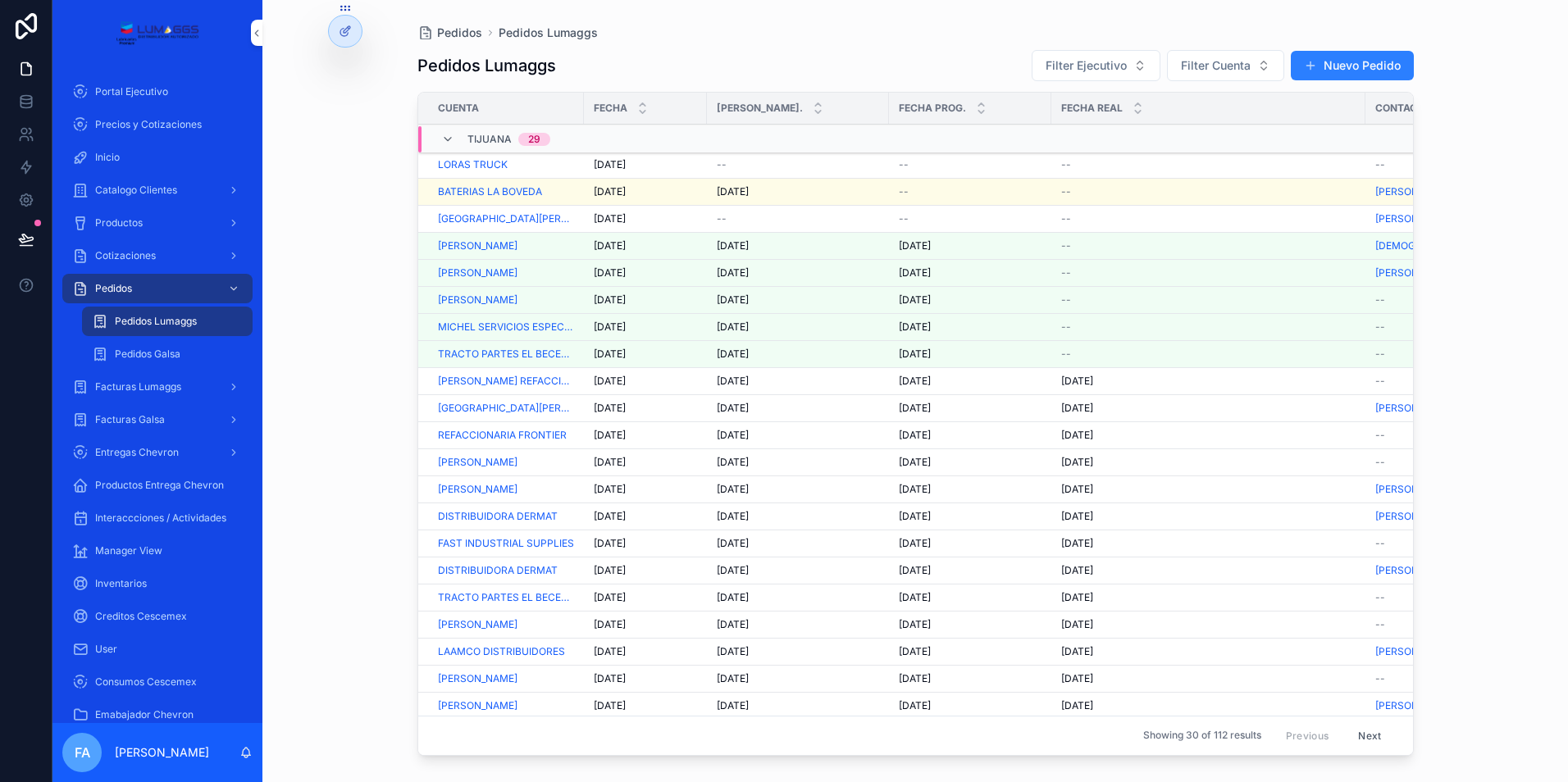
click at [721, 166] on span "--" at bounding box center [722, 164] width 10 height 13
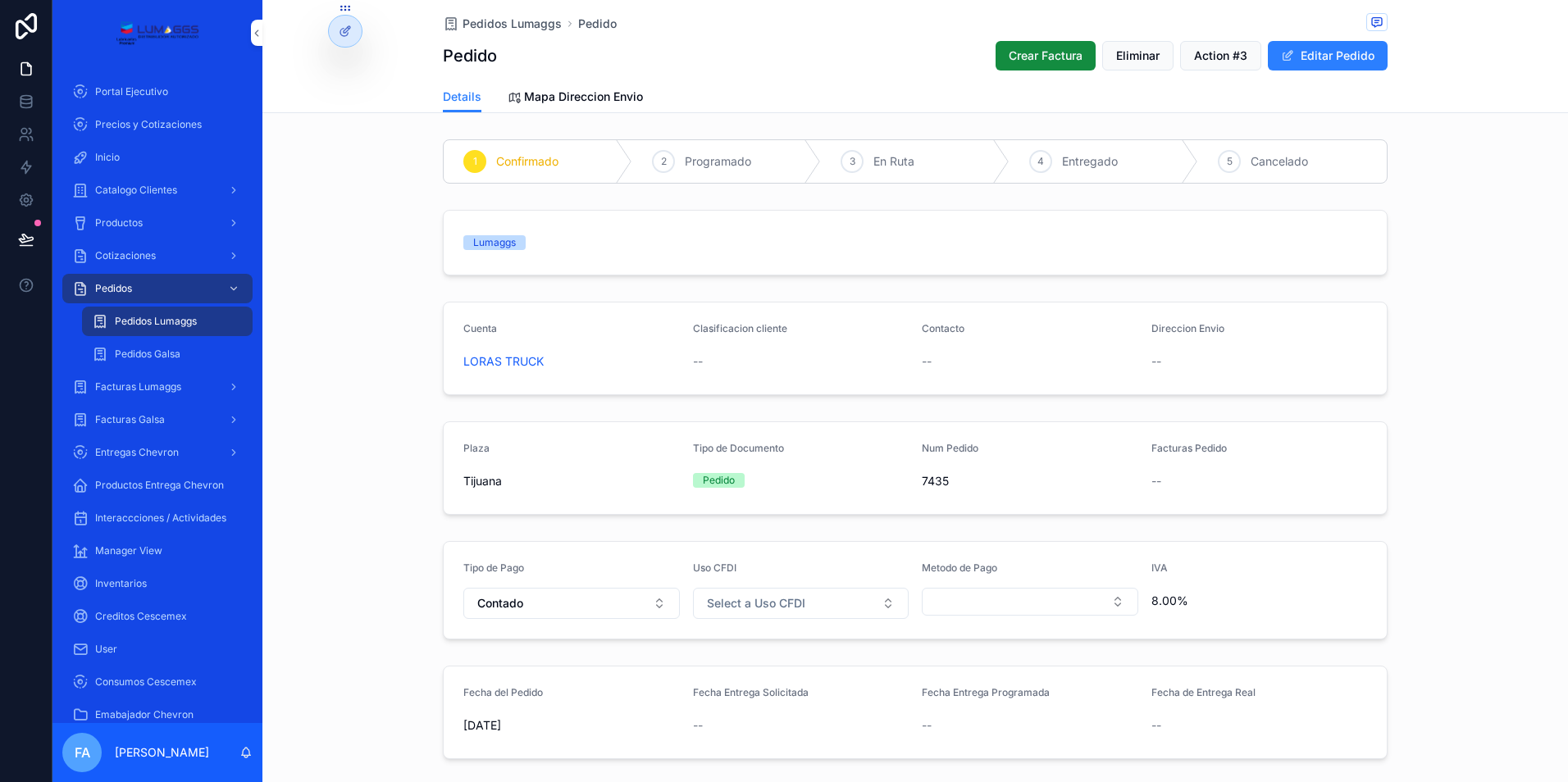
click at [775, 722] on div "--" at bounding box center [802, 725] width 217 height 17
click at [752, 692] on span "Fecha Entrega Solicitada" at bounding box center [751, 692] width 115 height 13
drag, startPoint x: 1303, startPoint y: 62, endPoint x: 1300, endPoint y: 74, distance: 12.4
click at [1303, 61] on button "Editar Pedido" at bounding box center [1327, 56] width 120 height 29
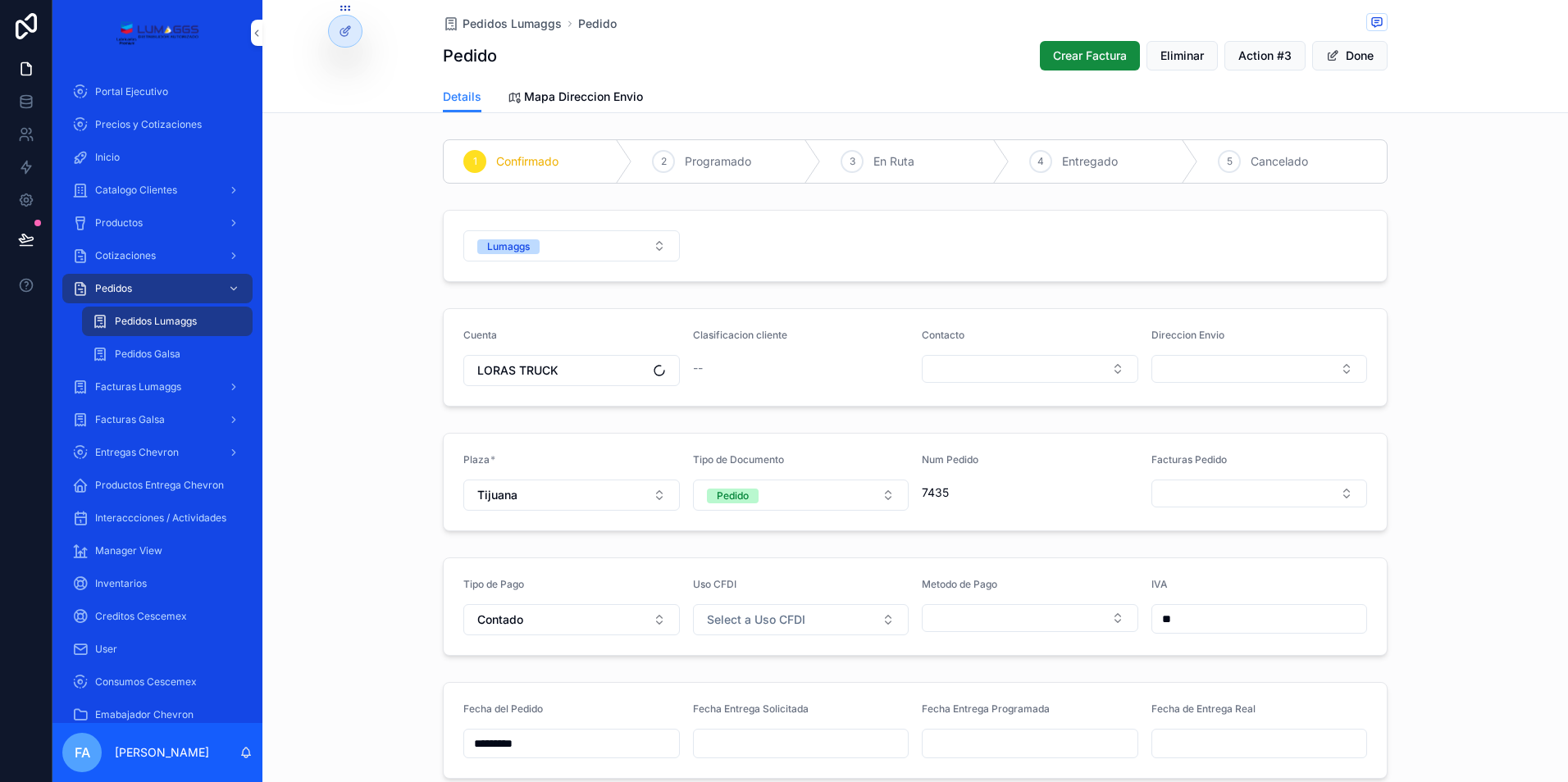
click at [745, 744] on input "scrollable content" at bounding box center [801, 744] width 215 height 23
click at [708, 597] on button "6" at bounding box center [706, 596] width 29 height 29
type input "*********"
click at [163, 352] on span "Pedidos Galsa" at bounding box center [147, 353] width 65 height 13
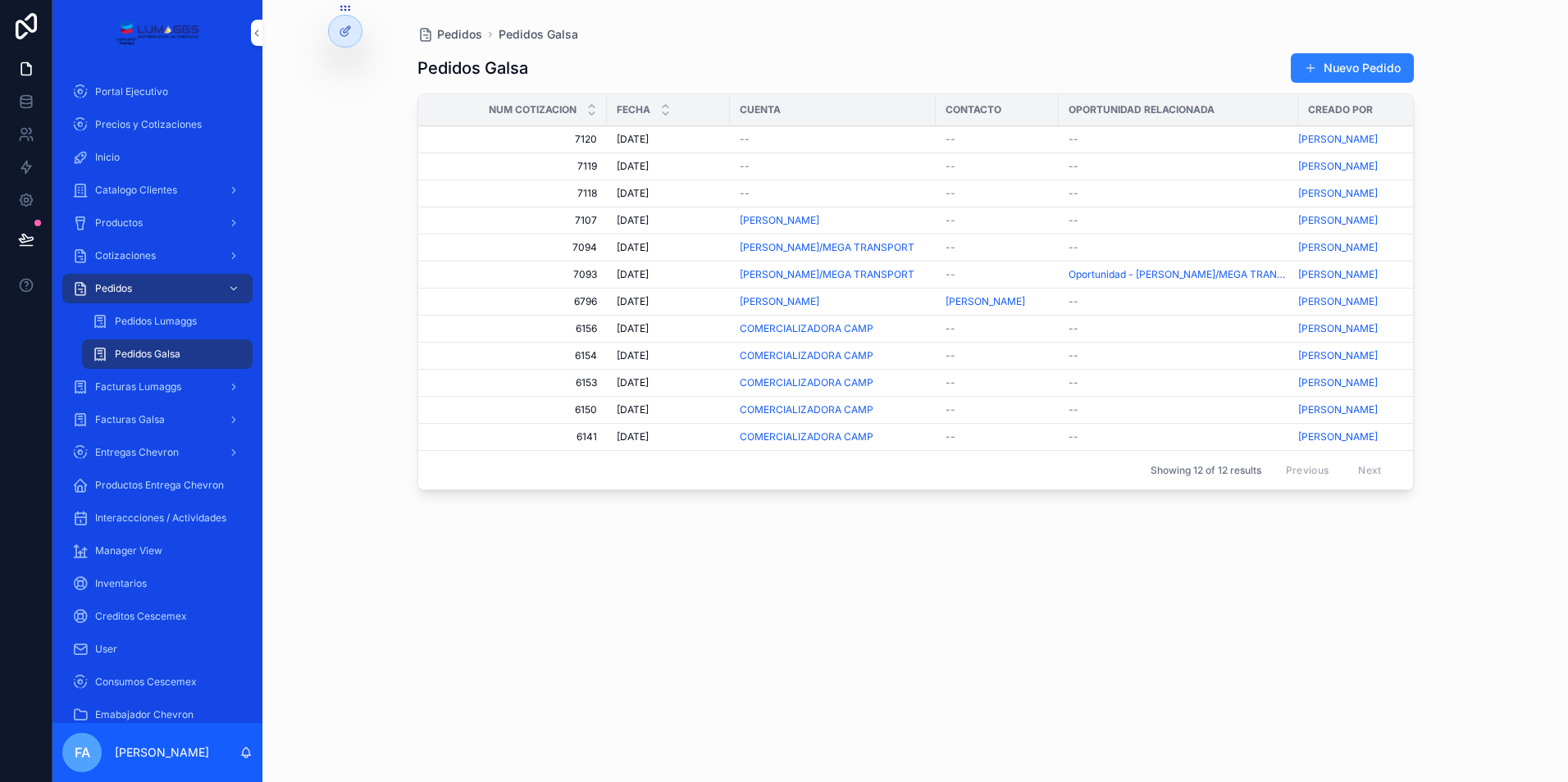
click at [167, 325] on span "Pedidos Lumaggs" at bounding box center [156, 320] width 82 height 13
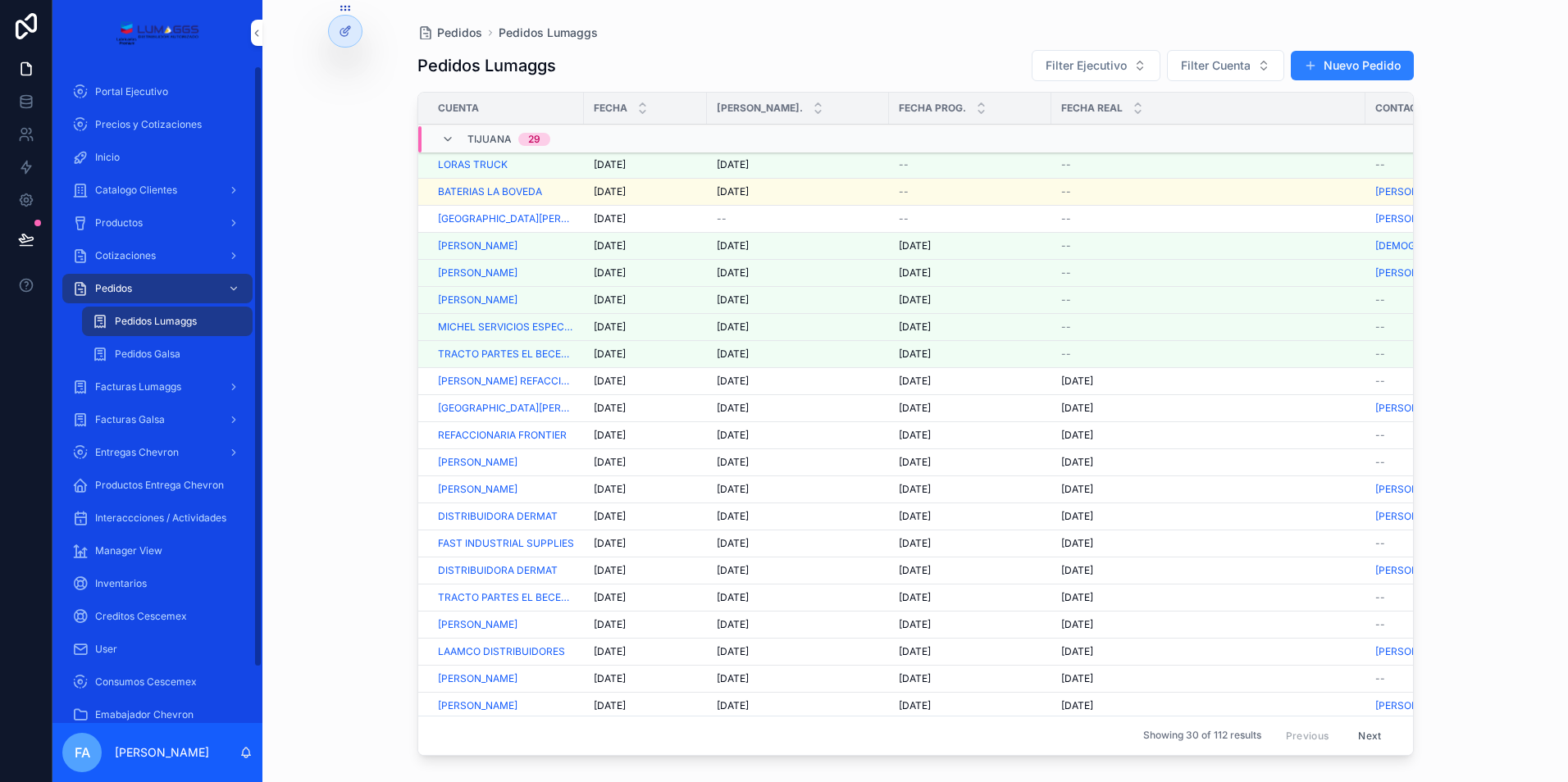
click at [151, 258] on span "Cotizaciones" at bounding box center [125, 255] width 61 height 13
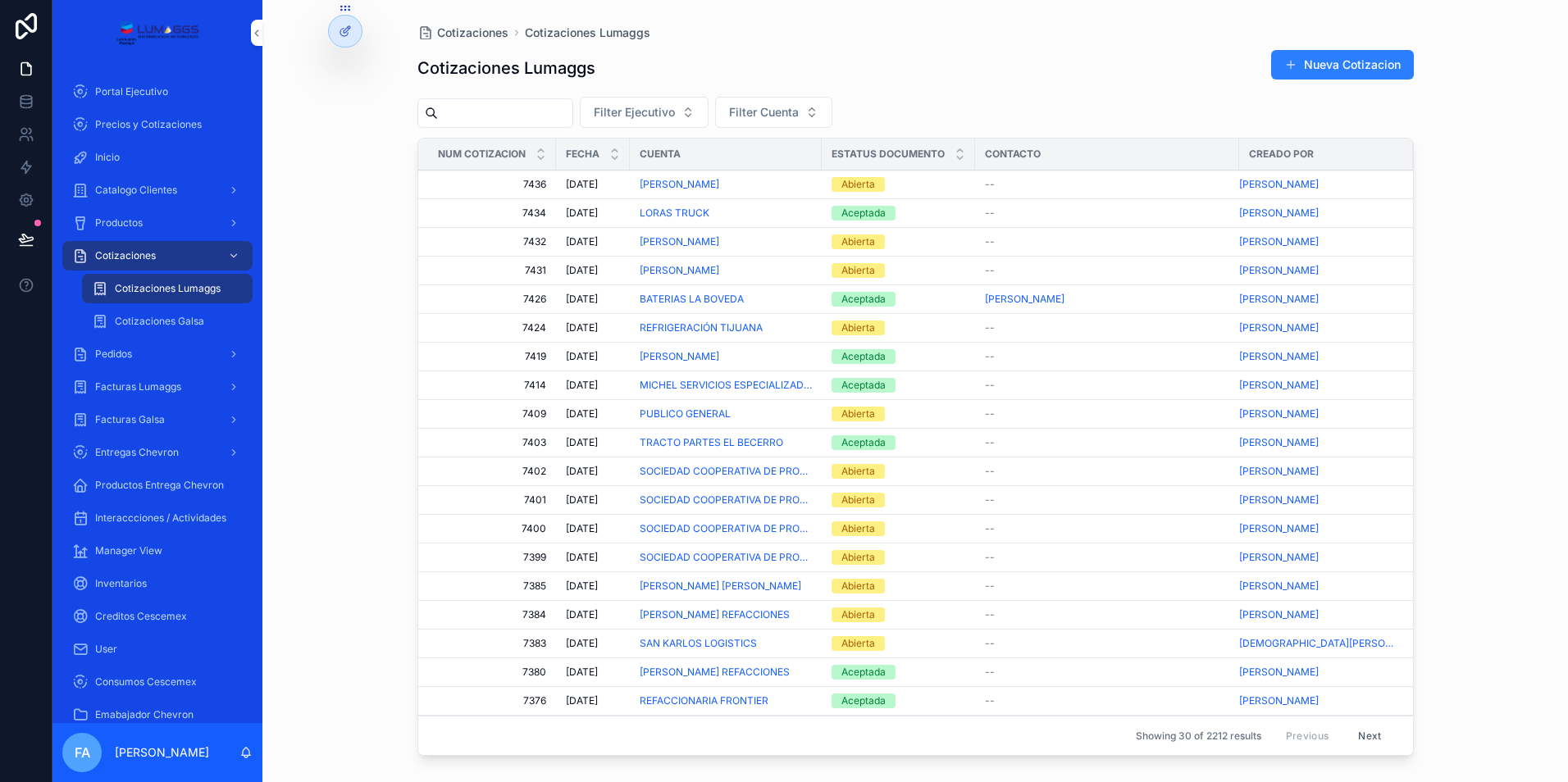
click at [708, 411] on span "PUBLICO GENERAL" at bounding box center [684, 413] width 91 height 13
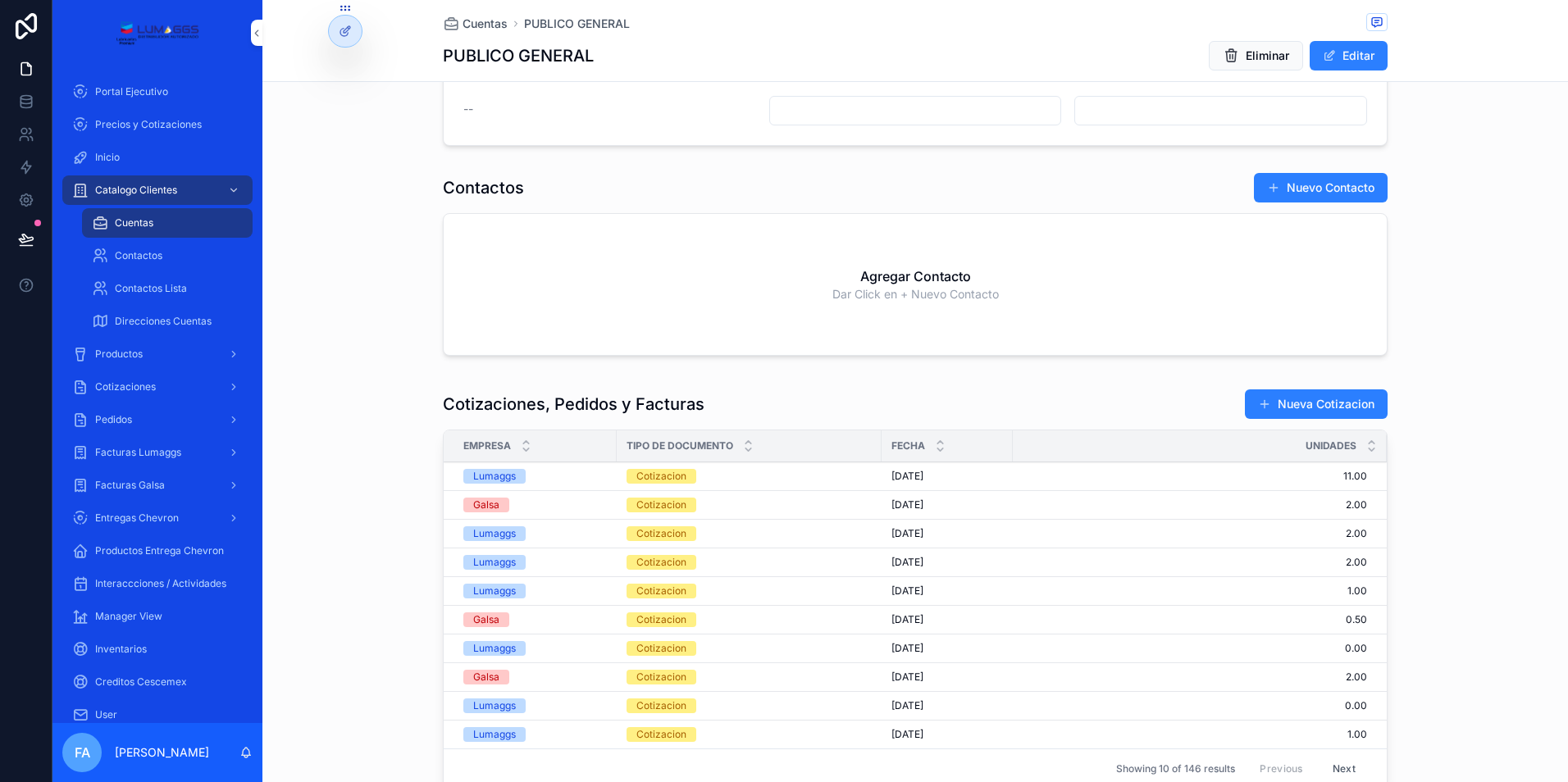
scroll to position [820, 0]
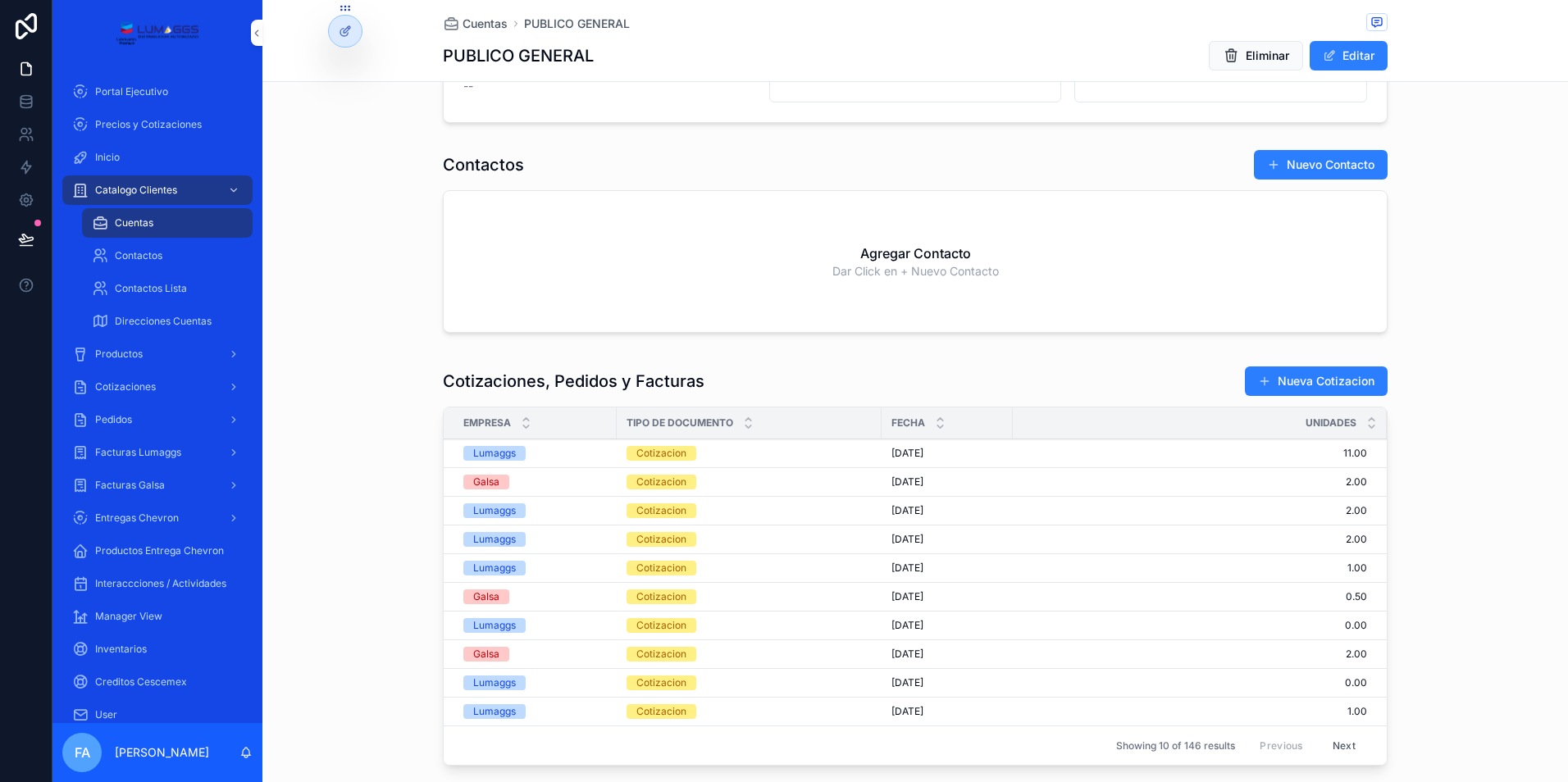
click at [667, 457] on div "Cotizacion" at bounding box center [661, 453] width 50 height 15
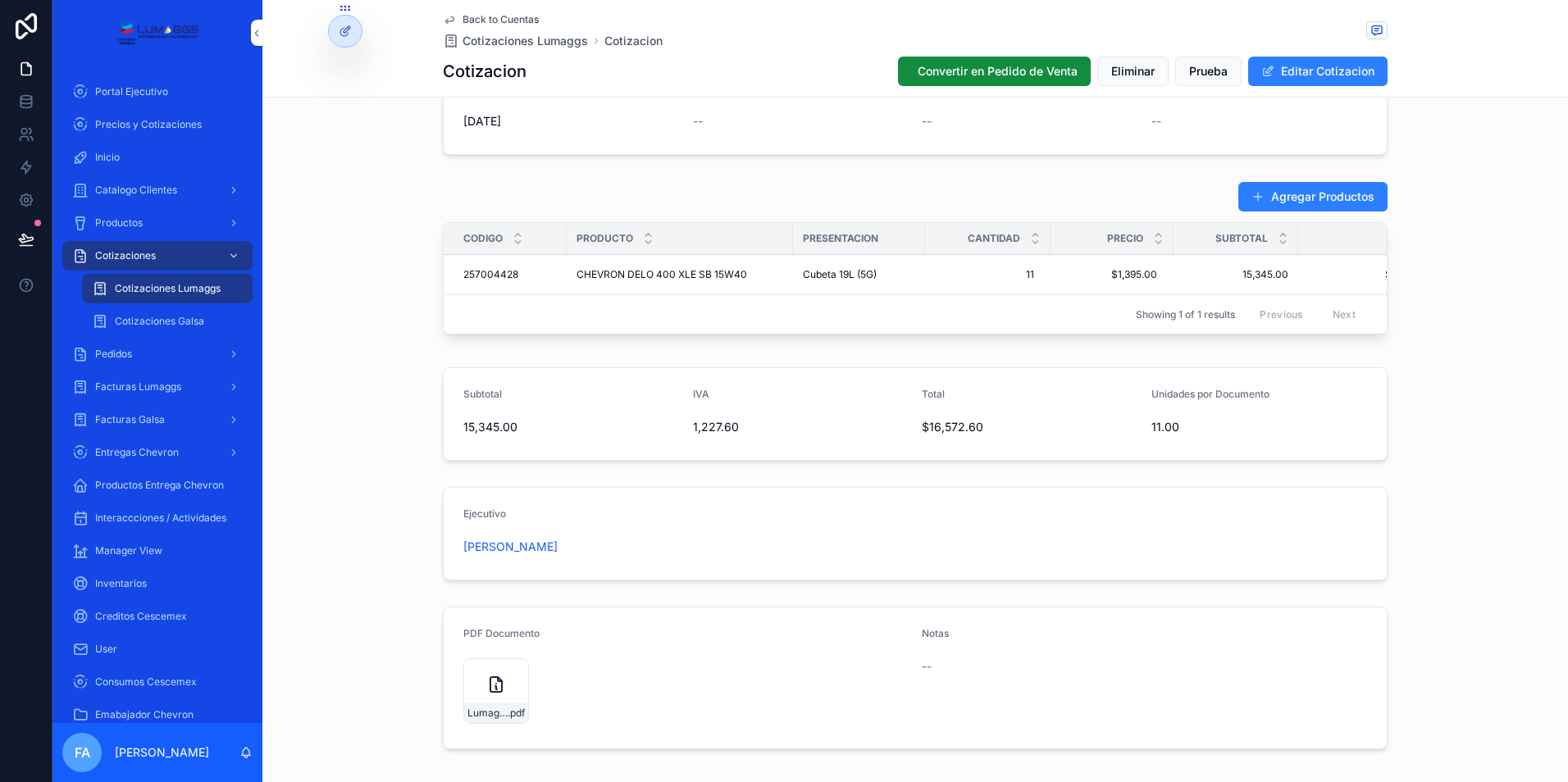
scroll to position [574, 0]
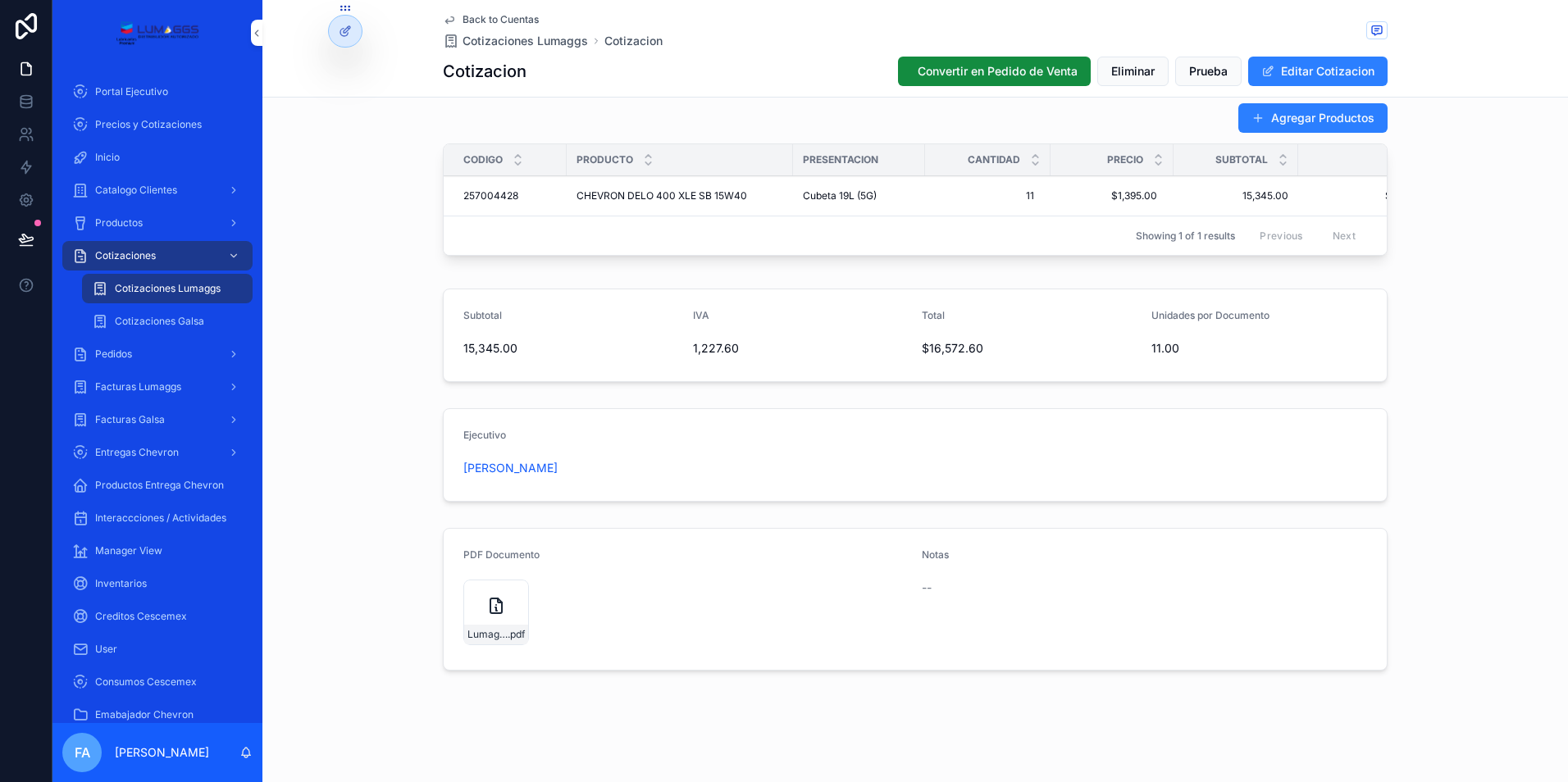
click at [489, 630] on div "Lumaggs-cotizacion-PUBLICO-GENERAL-Num-7409 .pdf" at bounding box center [495, 612] width 65 height 65
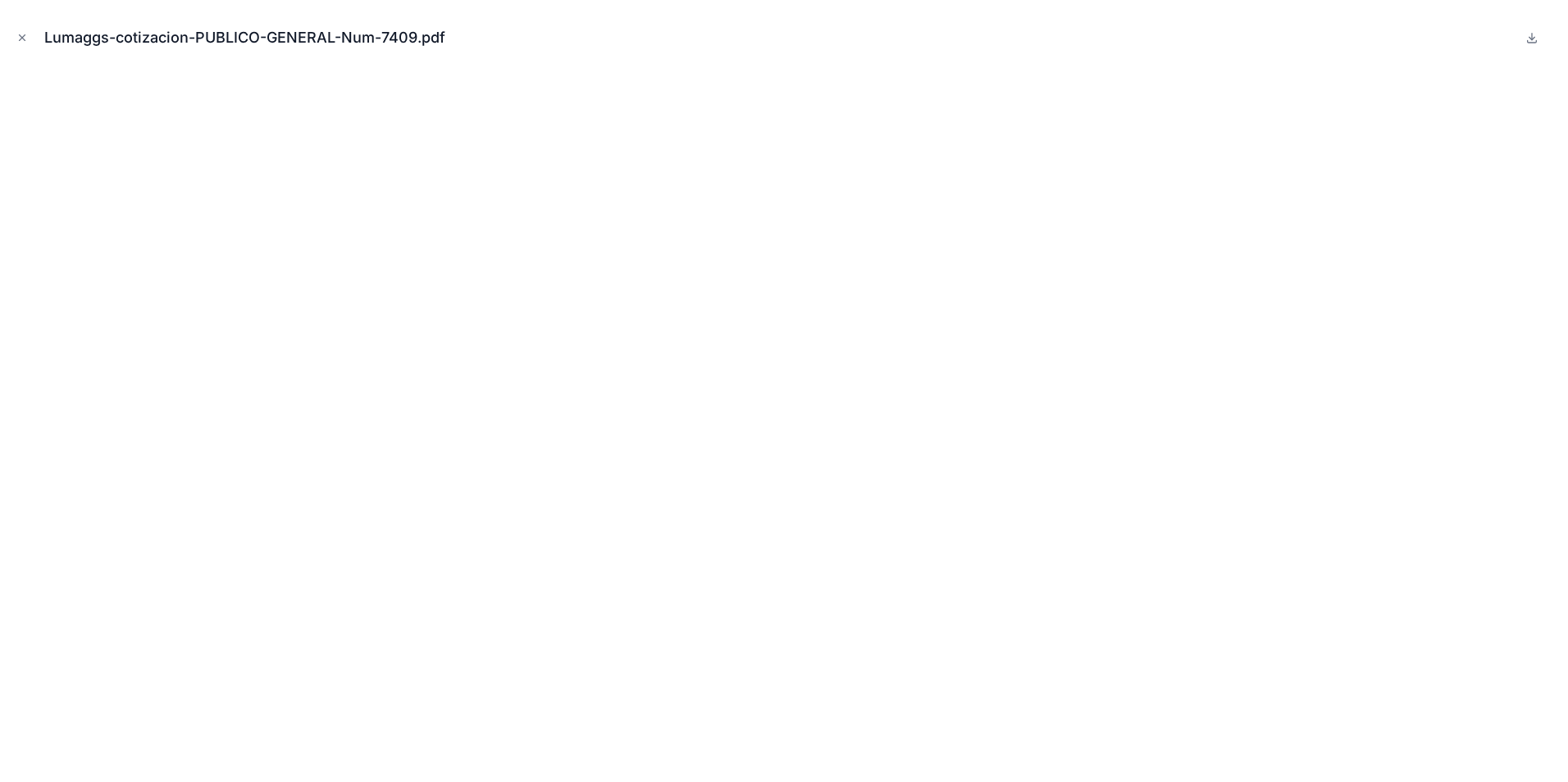
click at [17, 34] on icon "Close modal" at bounding box center [22, 38] width 12 height 12
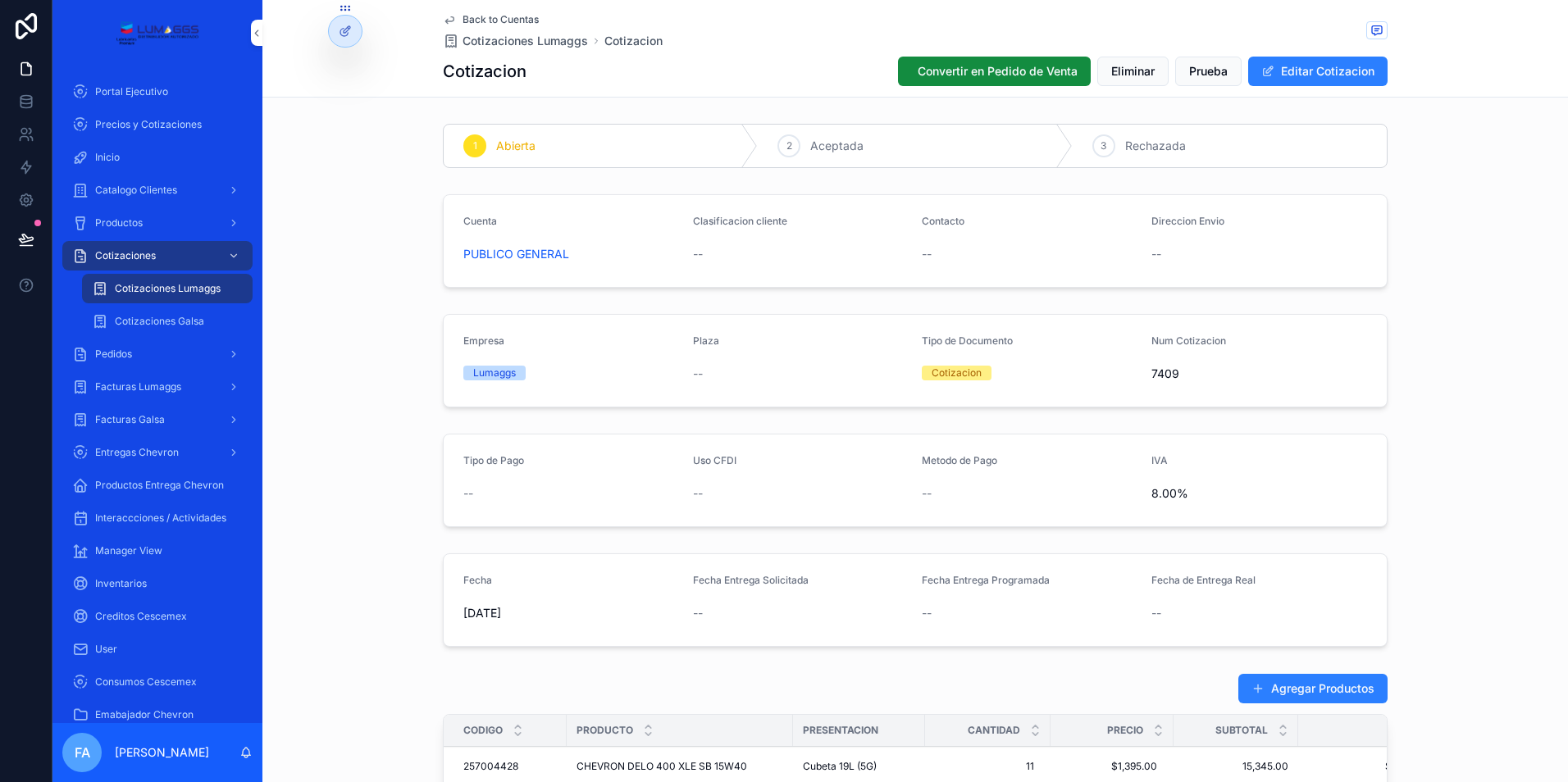
click at [488, 21] on span "Back to Cuentas" at bounding box center [501, 19] width 76 height 13
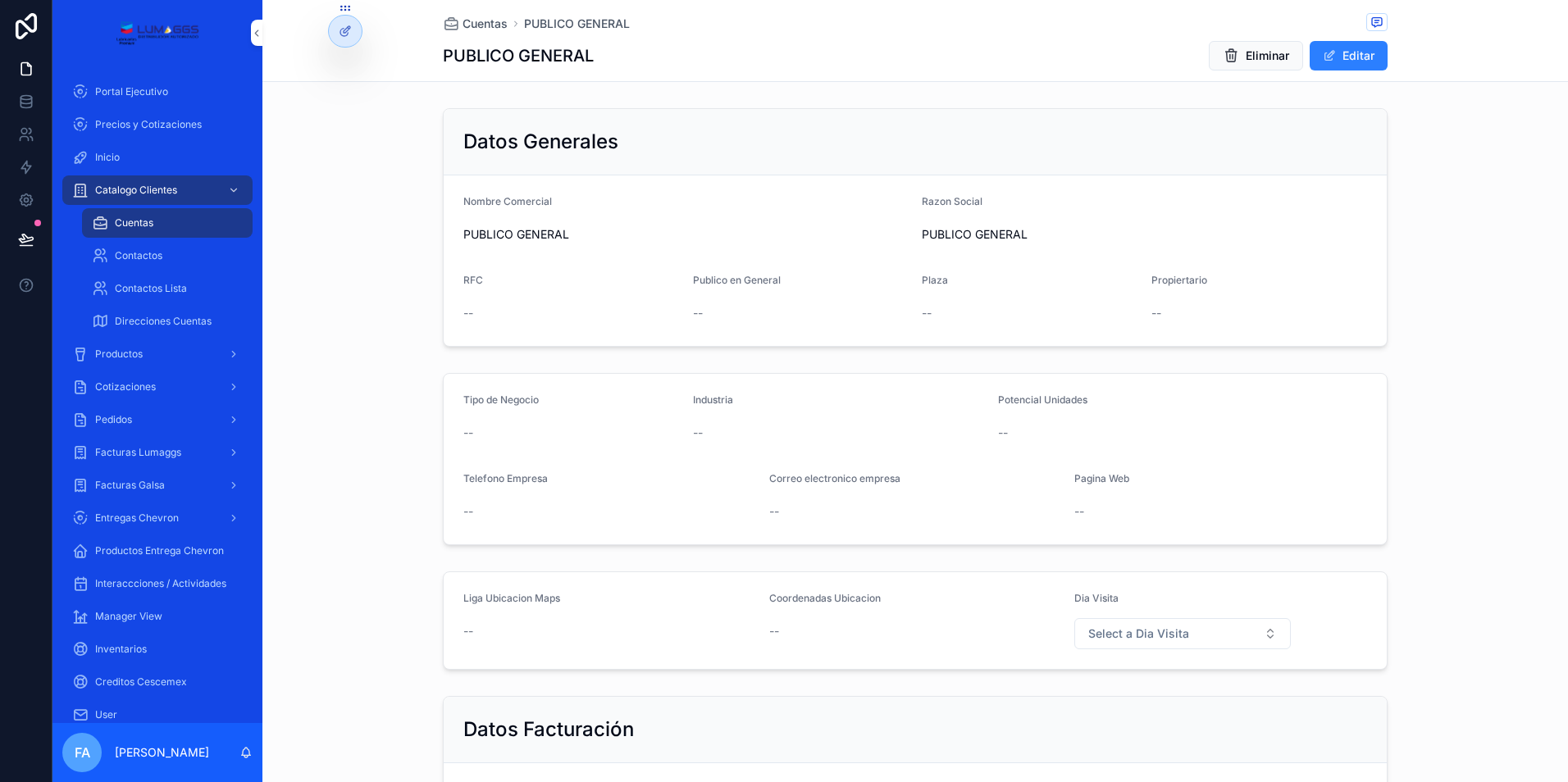
click at [143, 353] on div "Productos" at bounding box center [157, 353] width 171 height 26
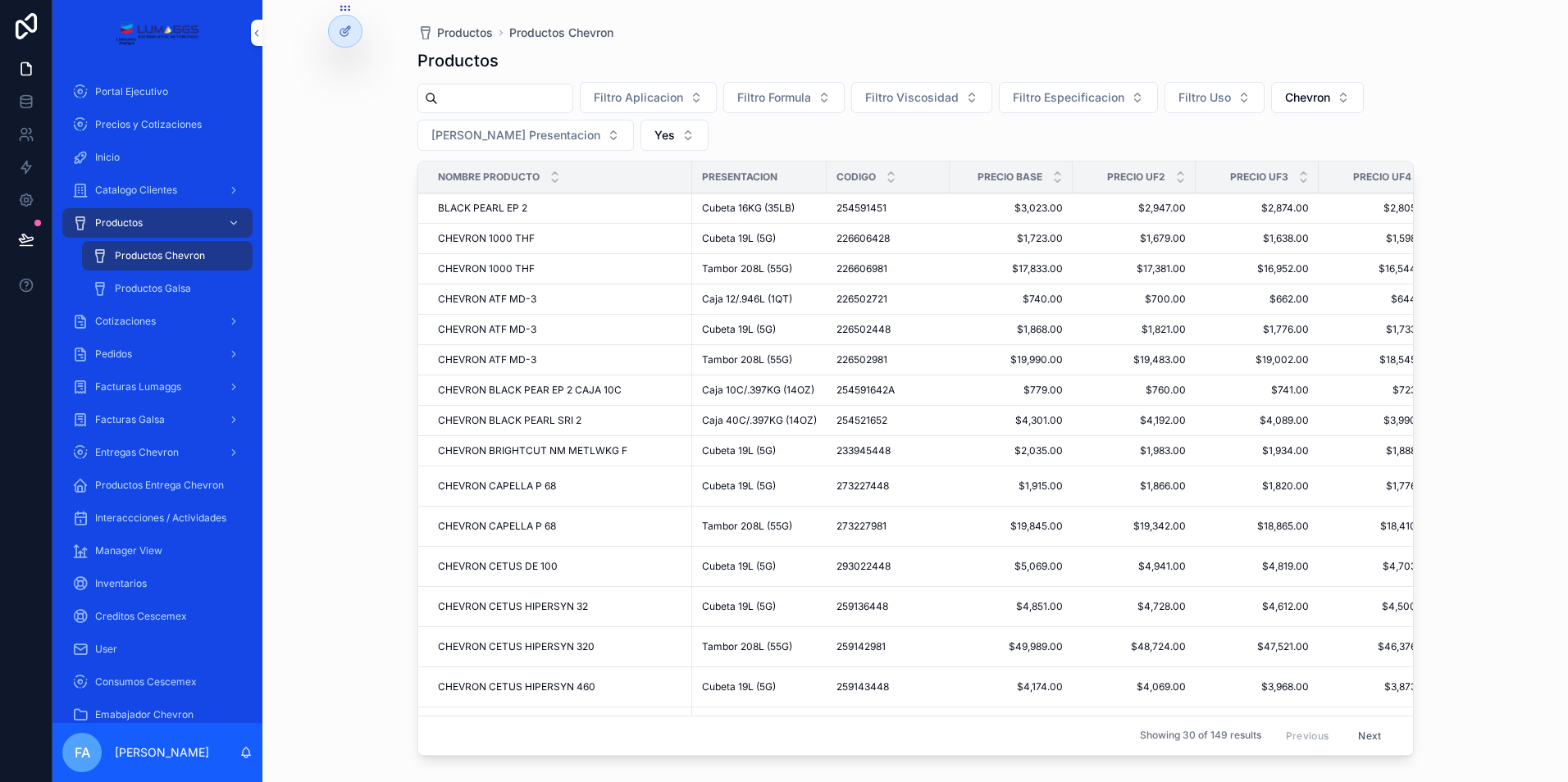
click at [155, 317] on span "Cotizaciones" at bounding box center [125, 320] width 61 height 13
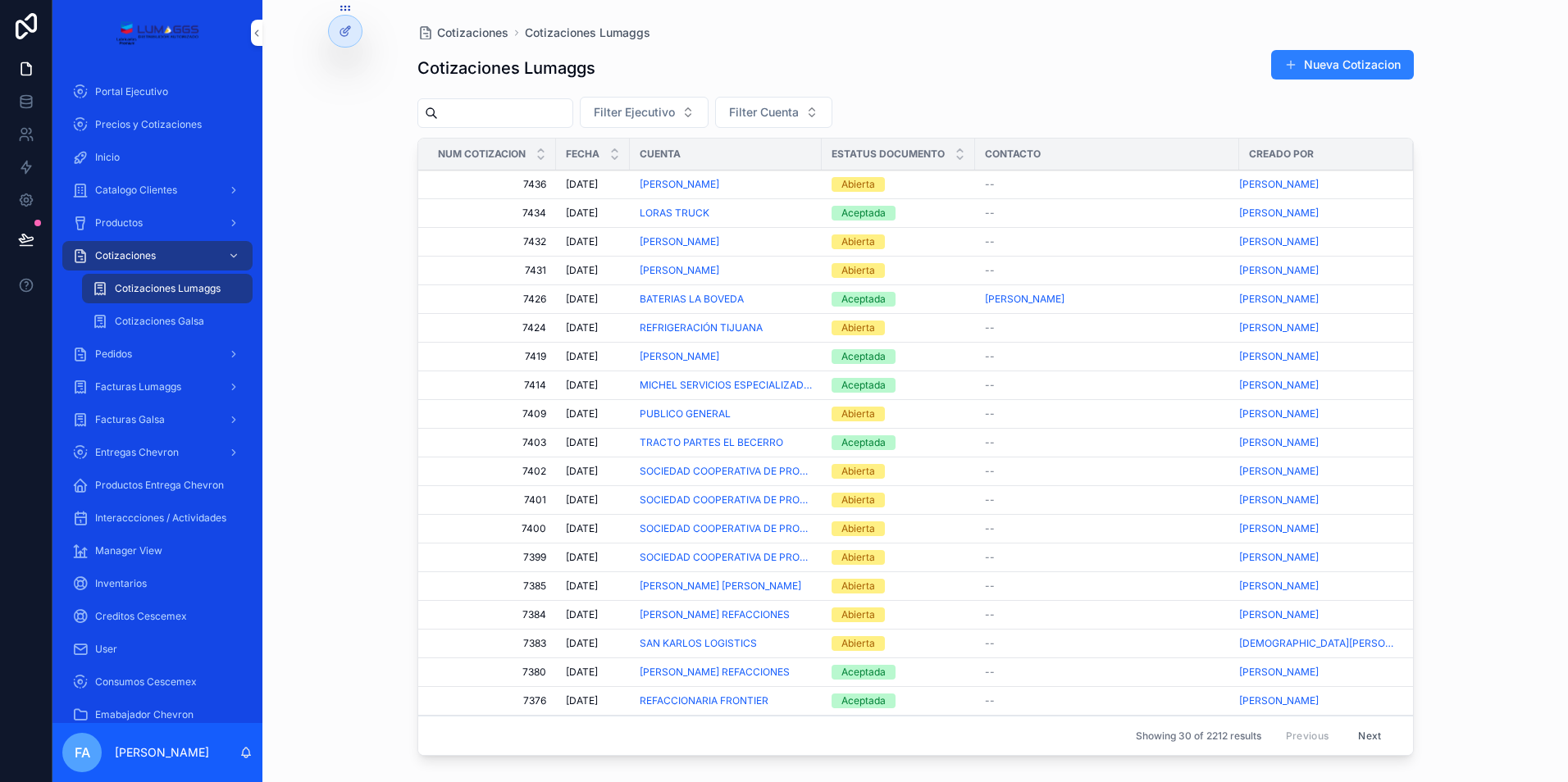
click at [1271, 415] on span "[PERSON_NAME]" at bounding box center [1278, 413] width 79 height 13
click at [533, 412] on span "7409" at bounding box center [491, 413] width 108 height 13
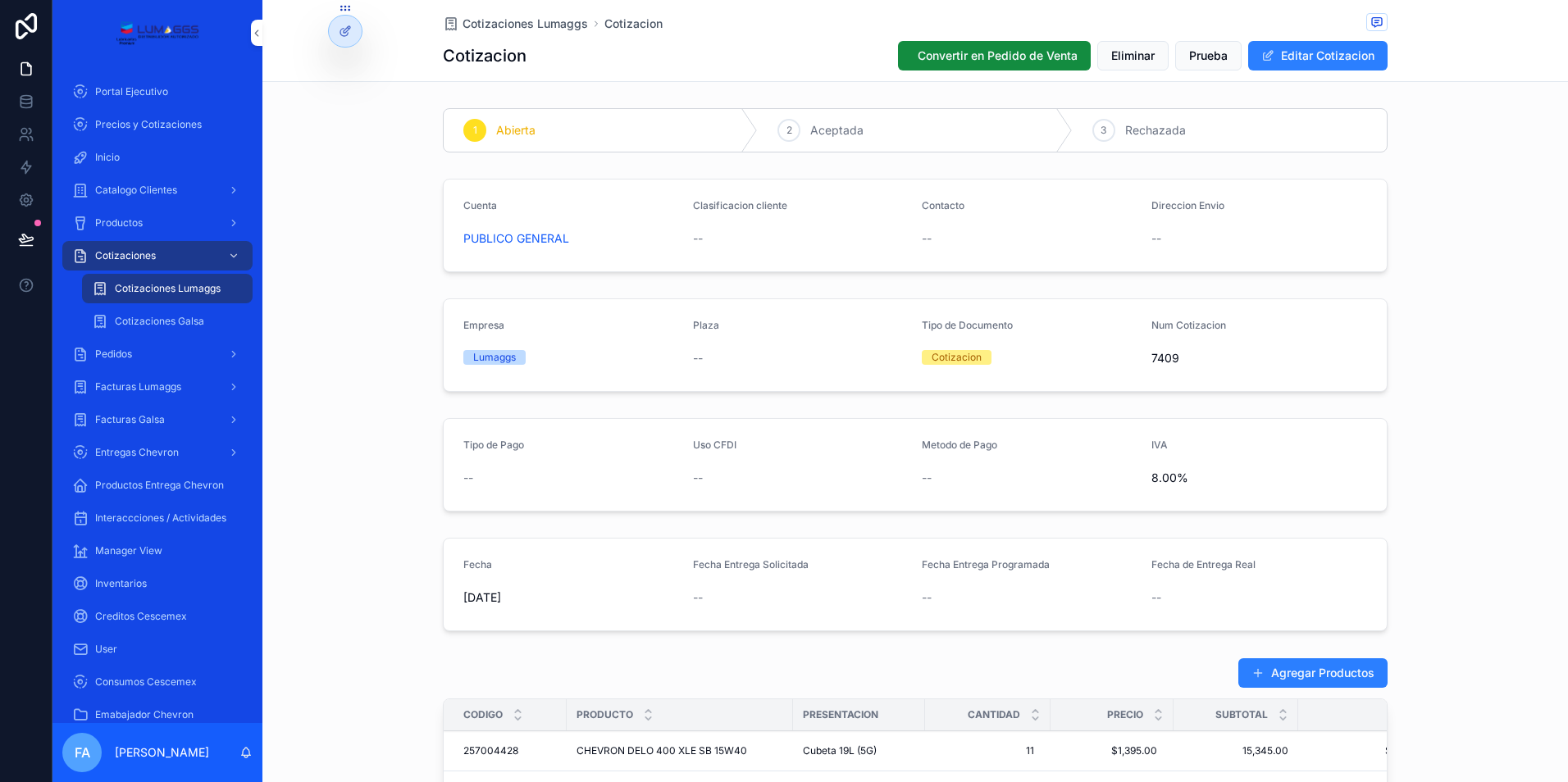
click at [204, 259] on div "Cotizaciones" at bounding box center [157, 256] width 171 height 26
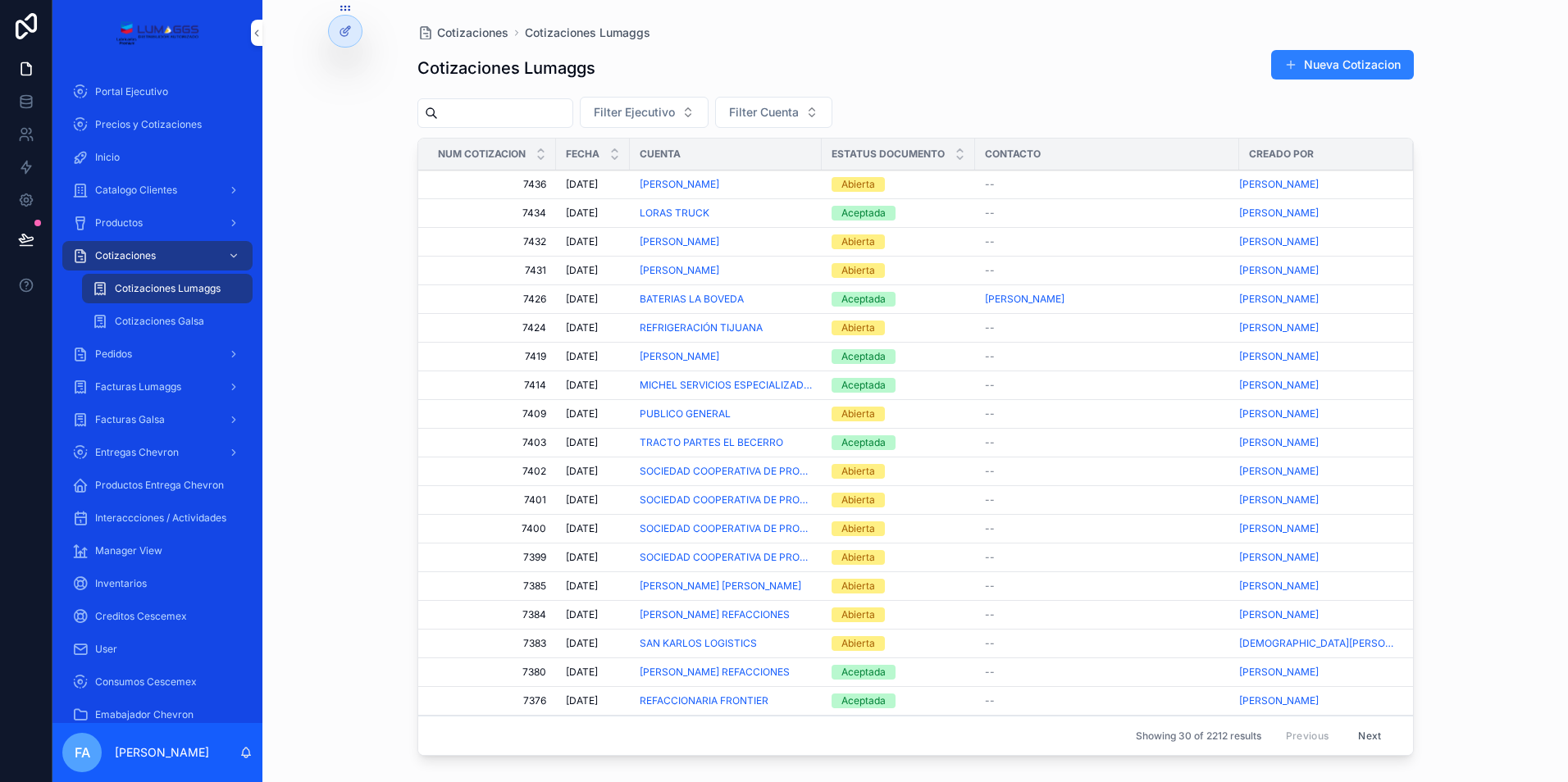
click at [863, 185] on div "Abierta" at bounding box center [858, 184] width 33 height 15
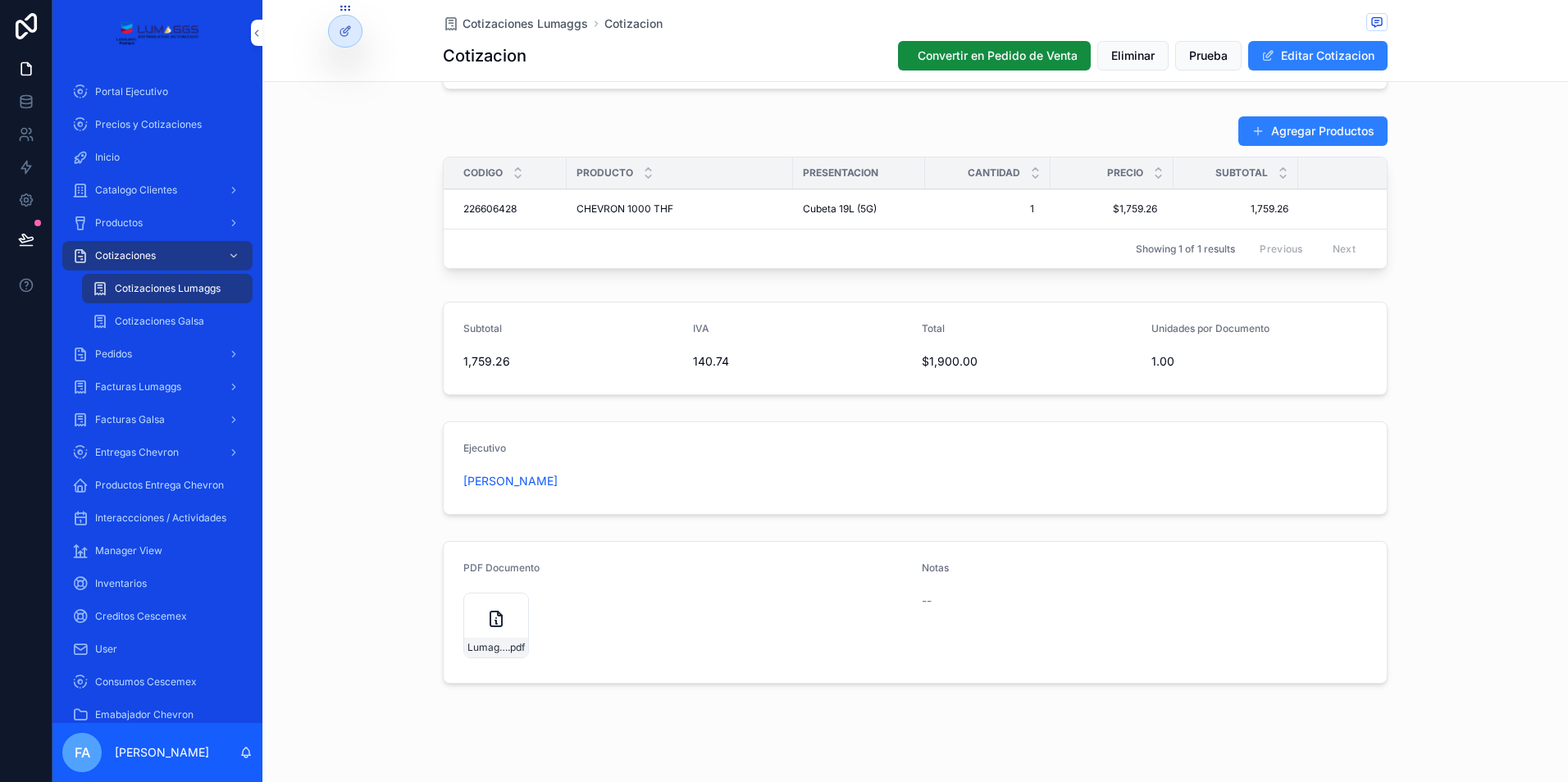
scroll to position [567, 0]
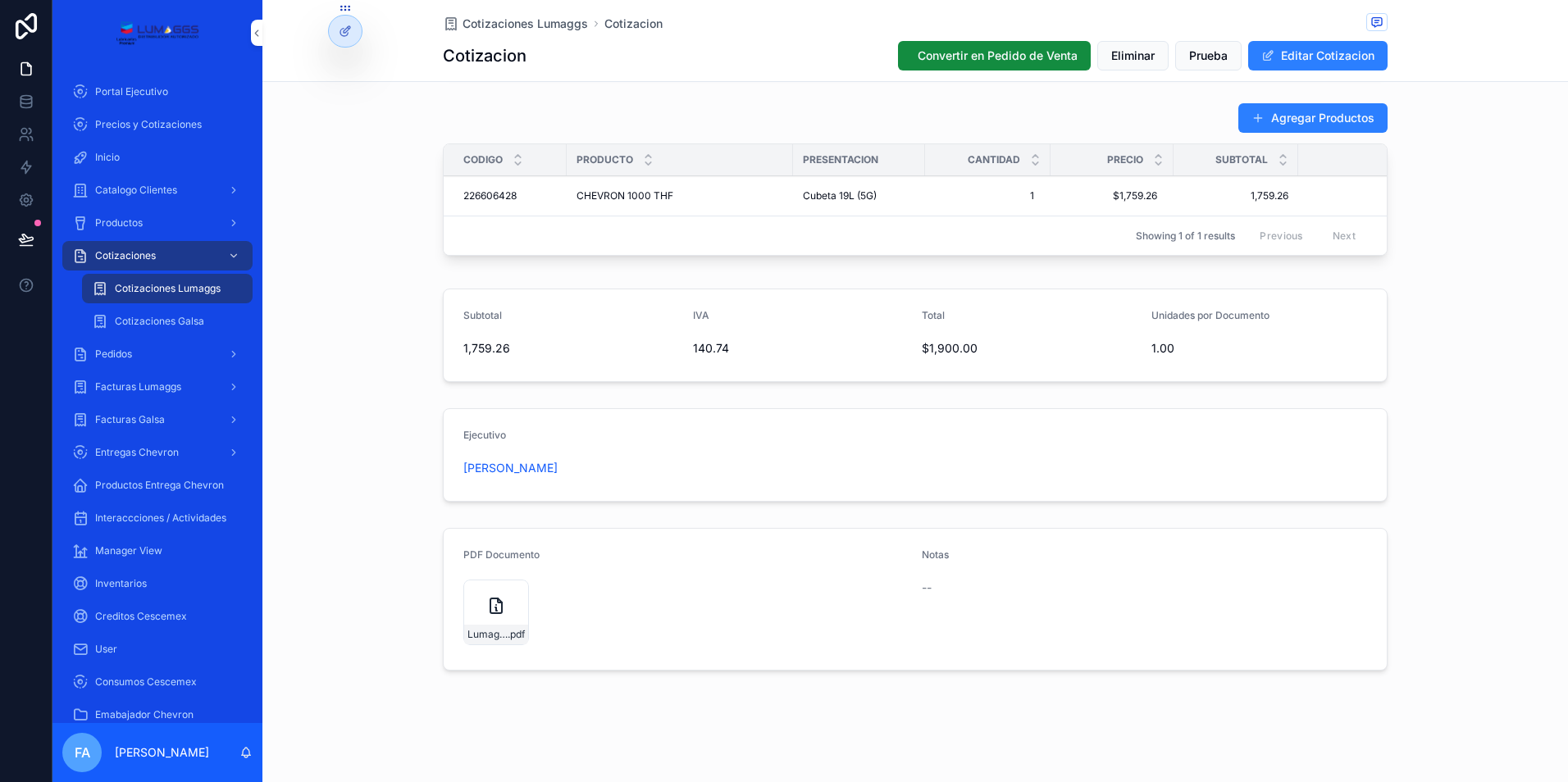
click at [489, 617] on div "Lumaggs-cotizacion-[PERSON_NAME]-Num-7436 .pdf" at bounding box center [495, 612] width 65 height 65
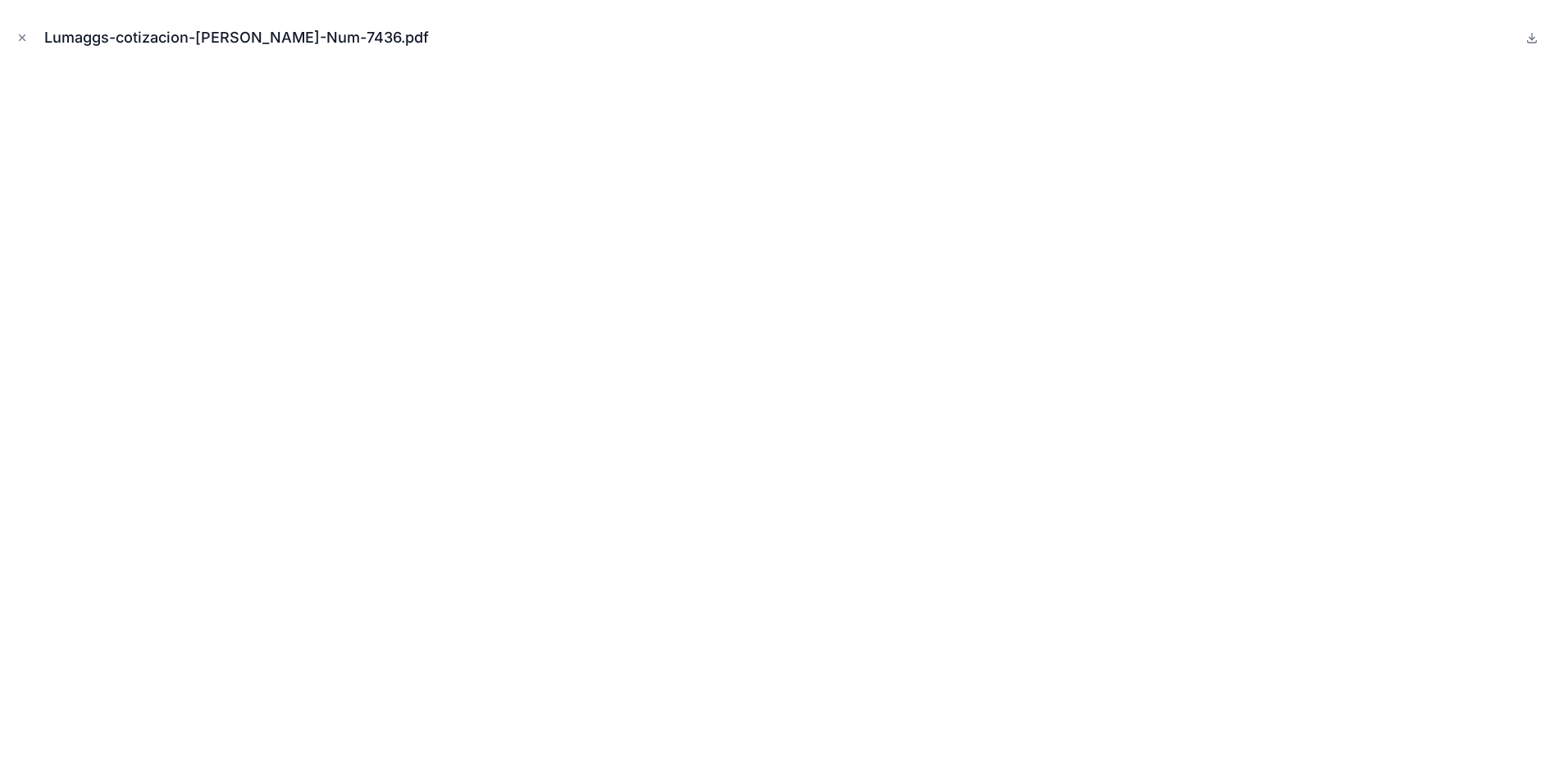
click at [21, 35] on icon "Close modal" at bounding box center [22, 38] width 12 height 12
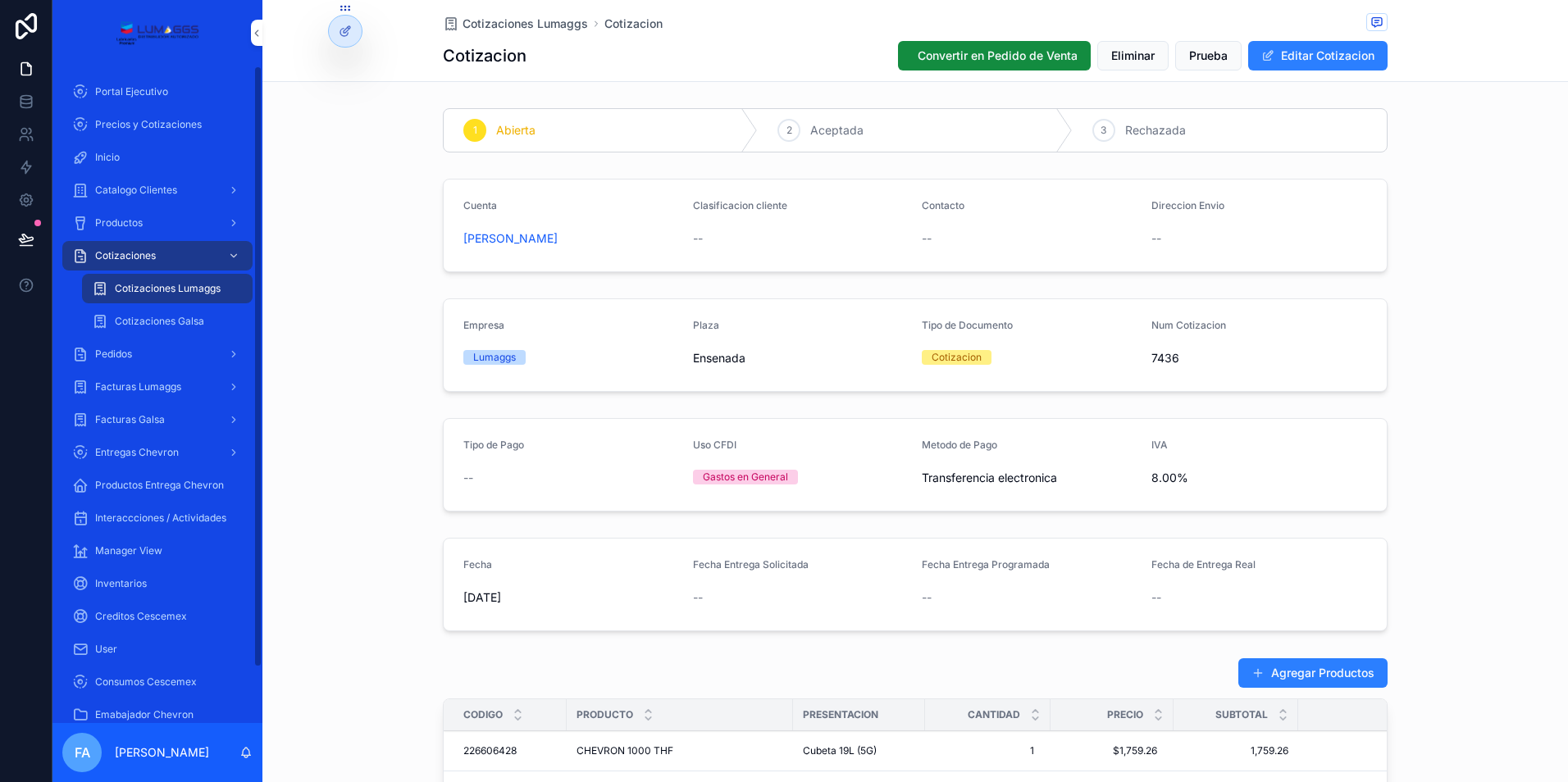
click at [153, 254] on span "Cotizaciones" at bounding box center [125, 255] width 61 height 13
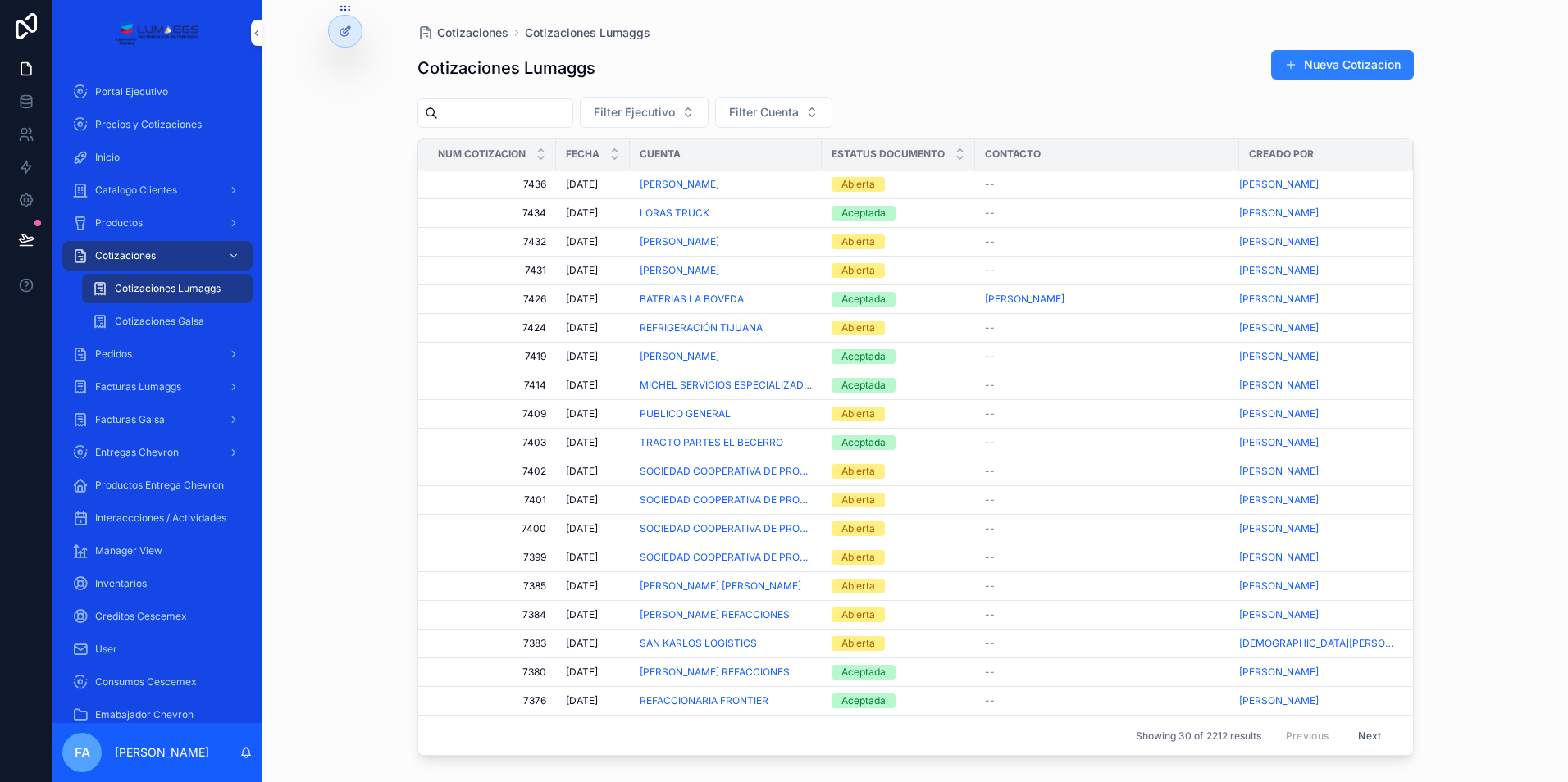
click at [852, 412] on div "Abierta" at bounding box center [858, 414] width 33 height 15
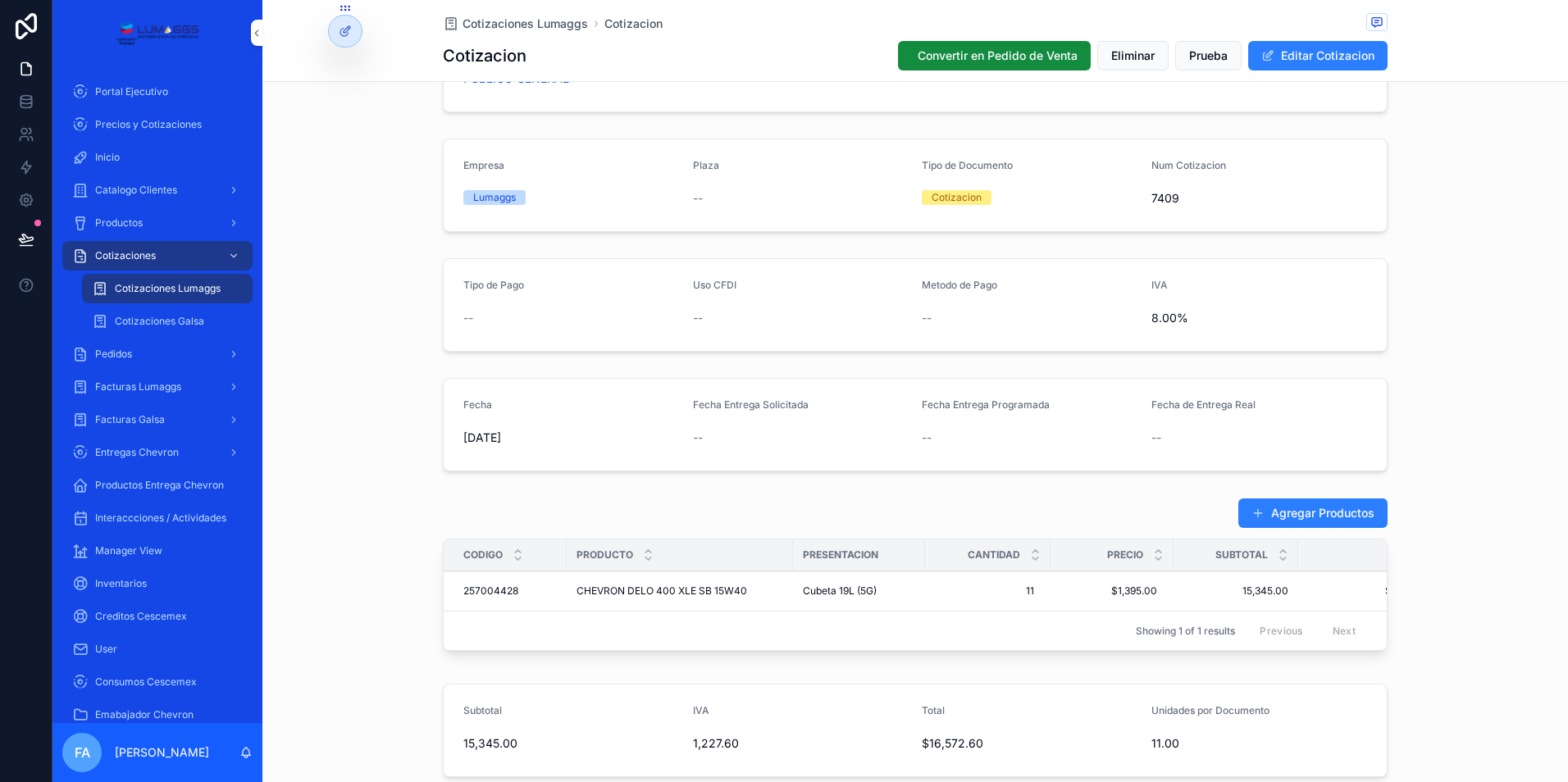
scroll to position [164, 0]
